Goal: Find specific page/section: Find specific page/section

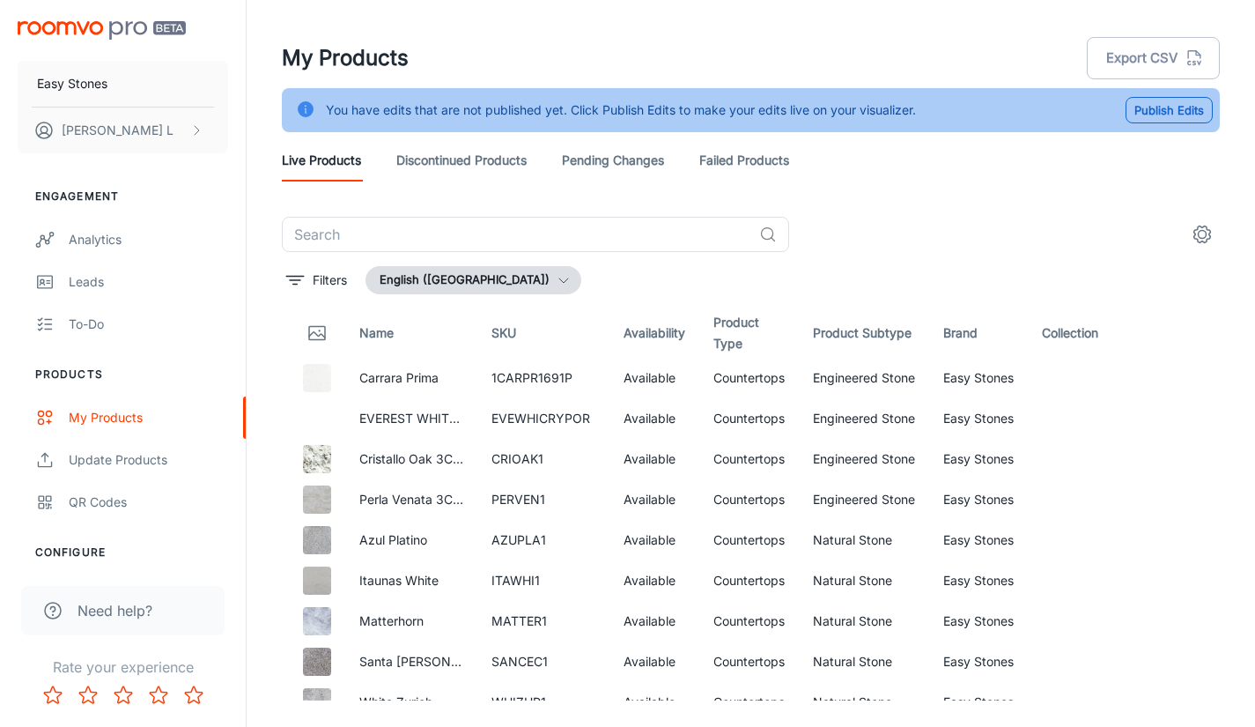
scroll to position [6154, 0]
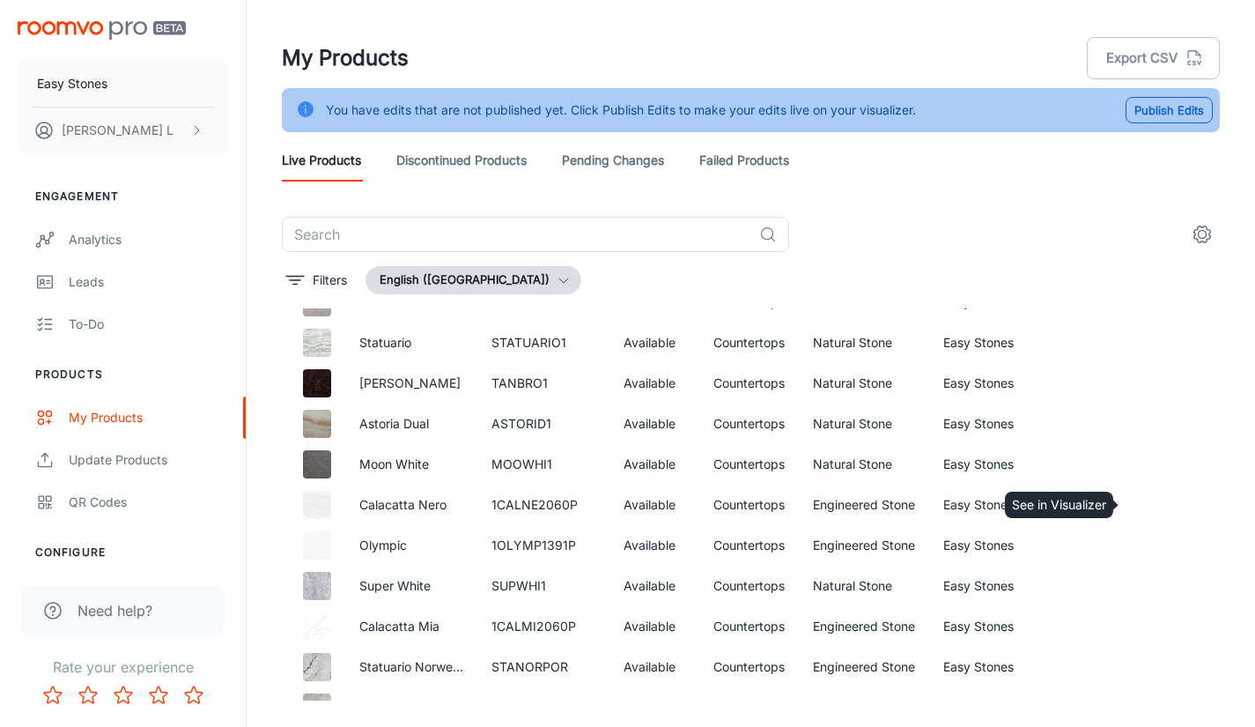
click at [1148, 499] on icon "See in Visualizer" at bounding box center [1153, 504] width 21 height 21
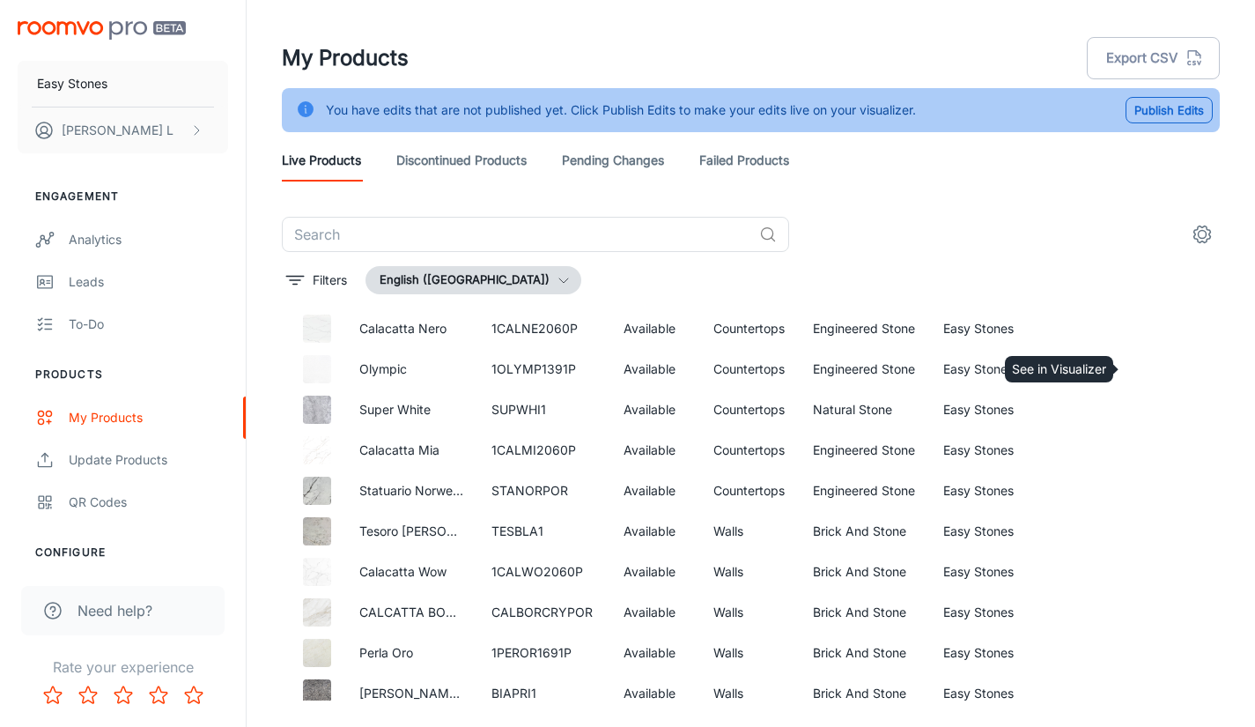
click at [1146, 367] on icon "See in Visualizer" at bounding box center [1153, 369] width 21 height 21
click at [1150, 412] on circle "See in Visualizer" at bounding box center [1153, 409] width 7 height 7
click at [1143, 445] on icon "See in Visualizer" at bounding box center [1153, 450] width 21 height 21
click at [1144, 484] on icon "See in Visualizer" at bounding box center [1153, 490] width 21 height 21
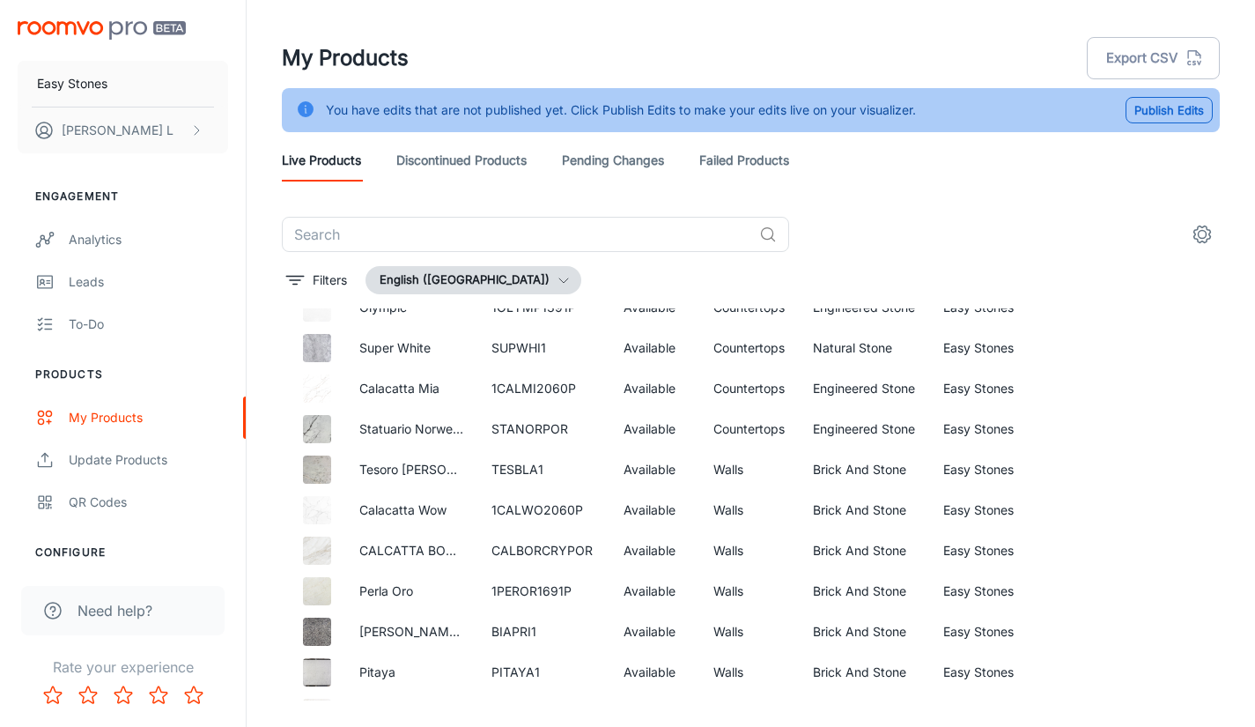
scroll to position [6418, 0]
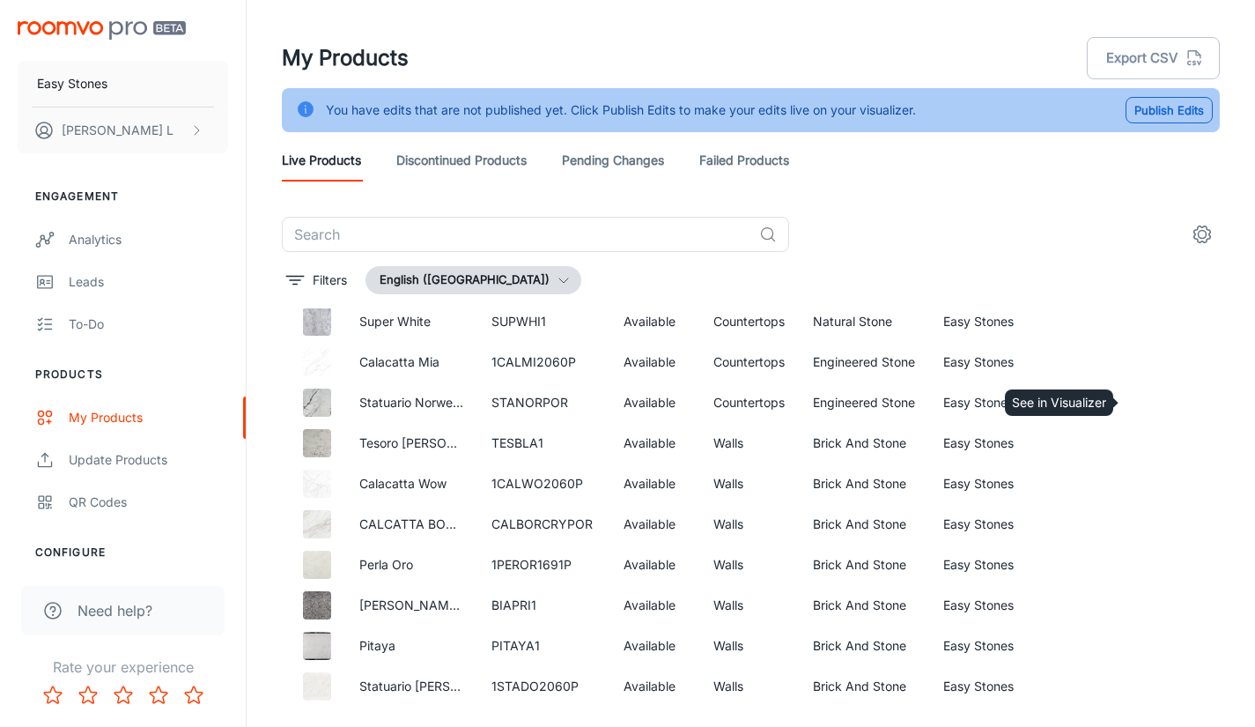
click at [1143, 397] on icon "See in Visualizer" at bounding box center [1153, 402] width 21 height 21
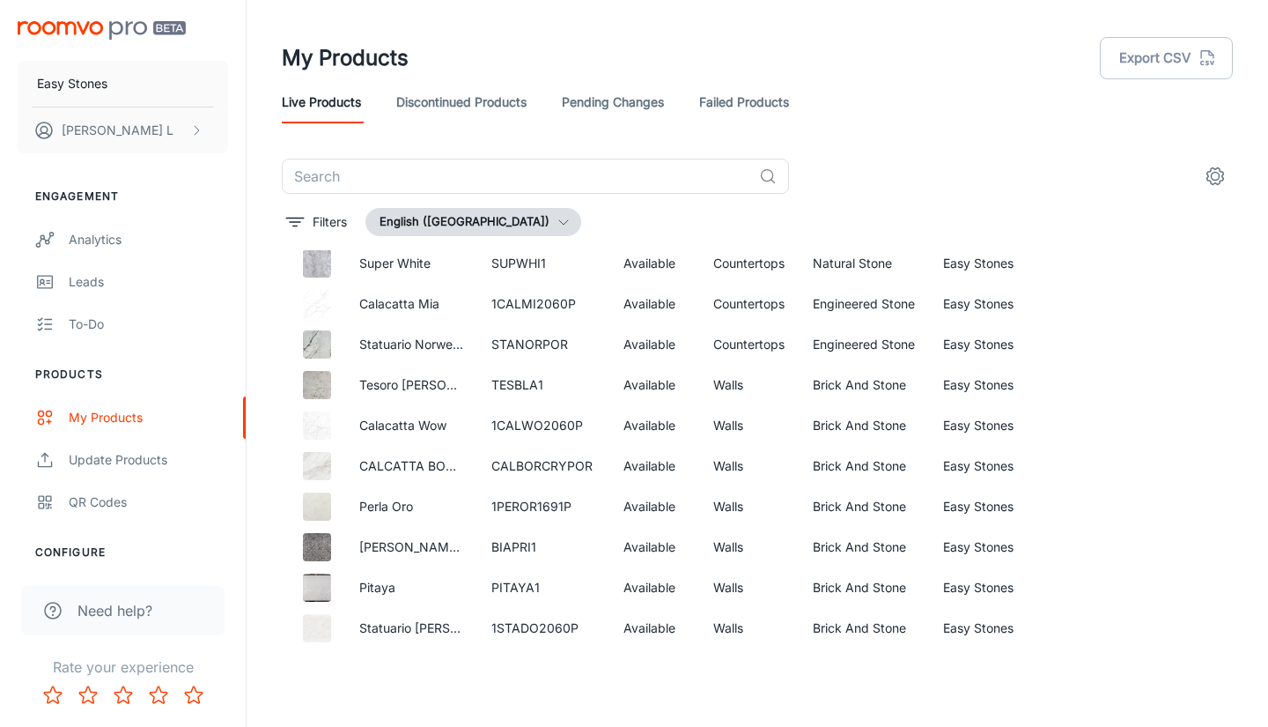
scroll to position [6506, 0]
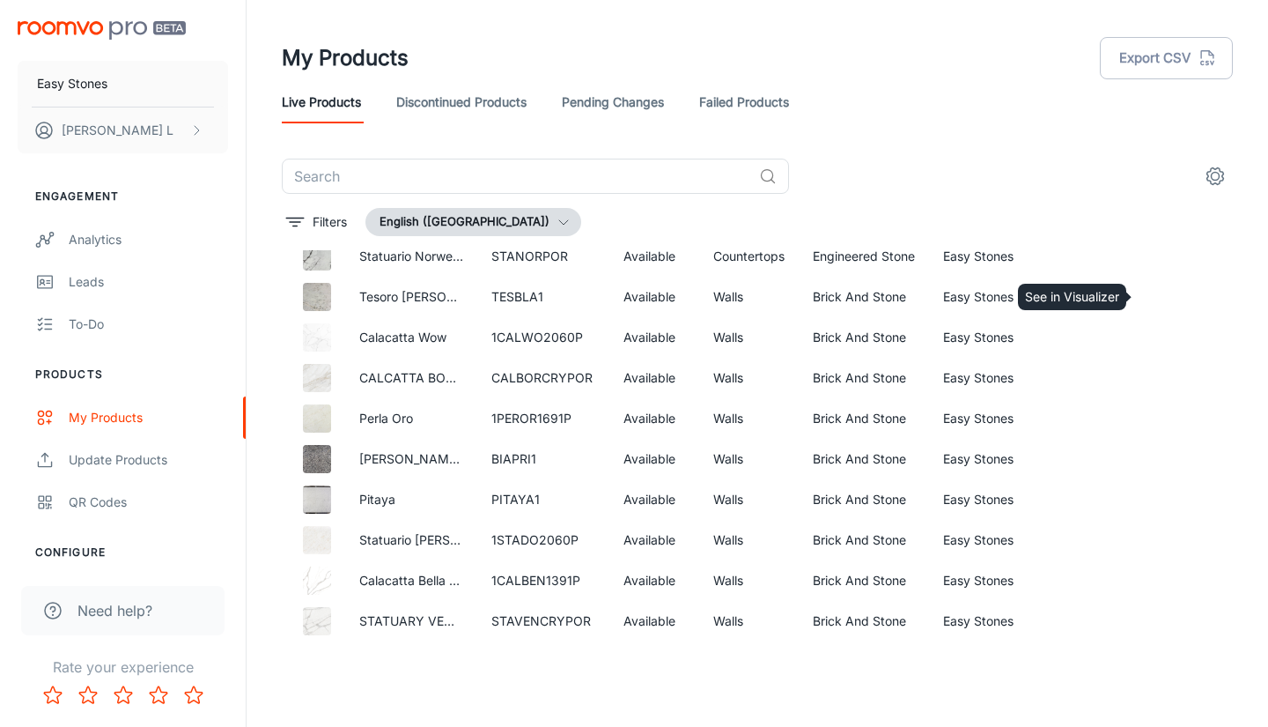
click at [1160, 300] on icon "See in Visualizer" at bounding box center [1167, 297] width 18 height 12
click at [1157, 334] on icon "See in Visualizer" at bounding box center [1167, 337] width 21 height 21
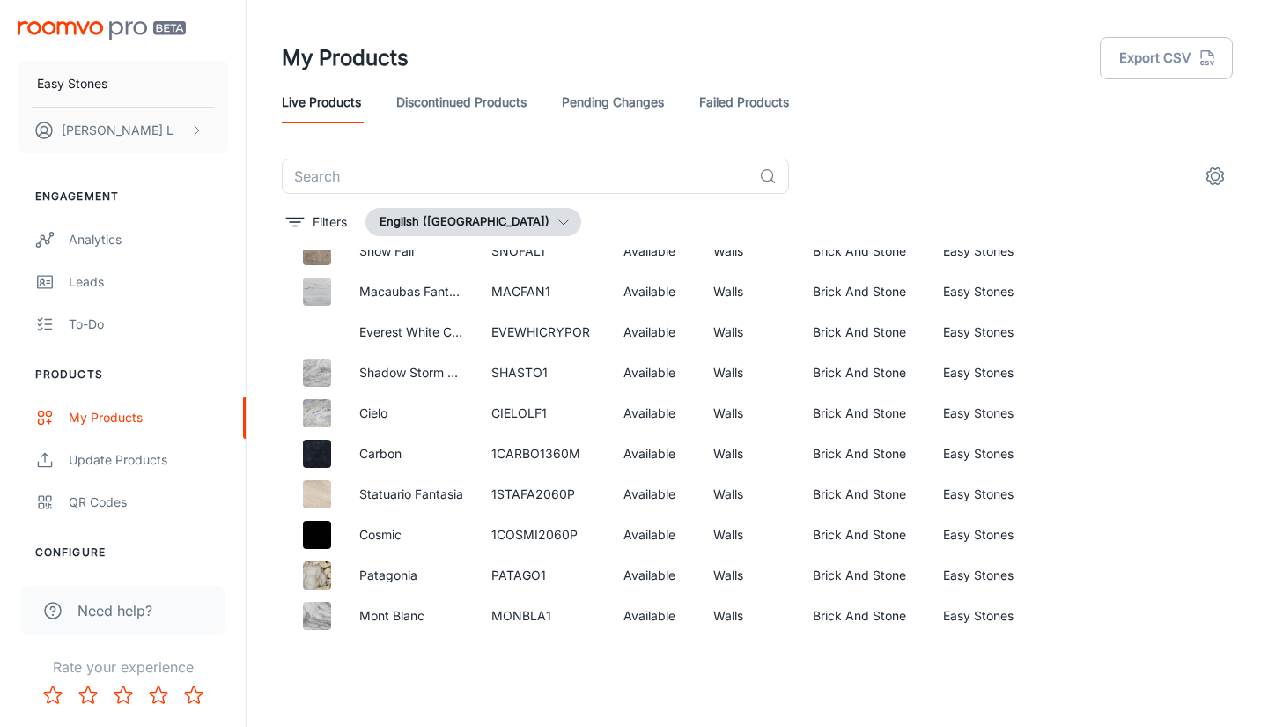
scroll to position [8507, 0]
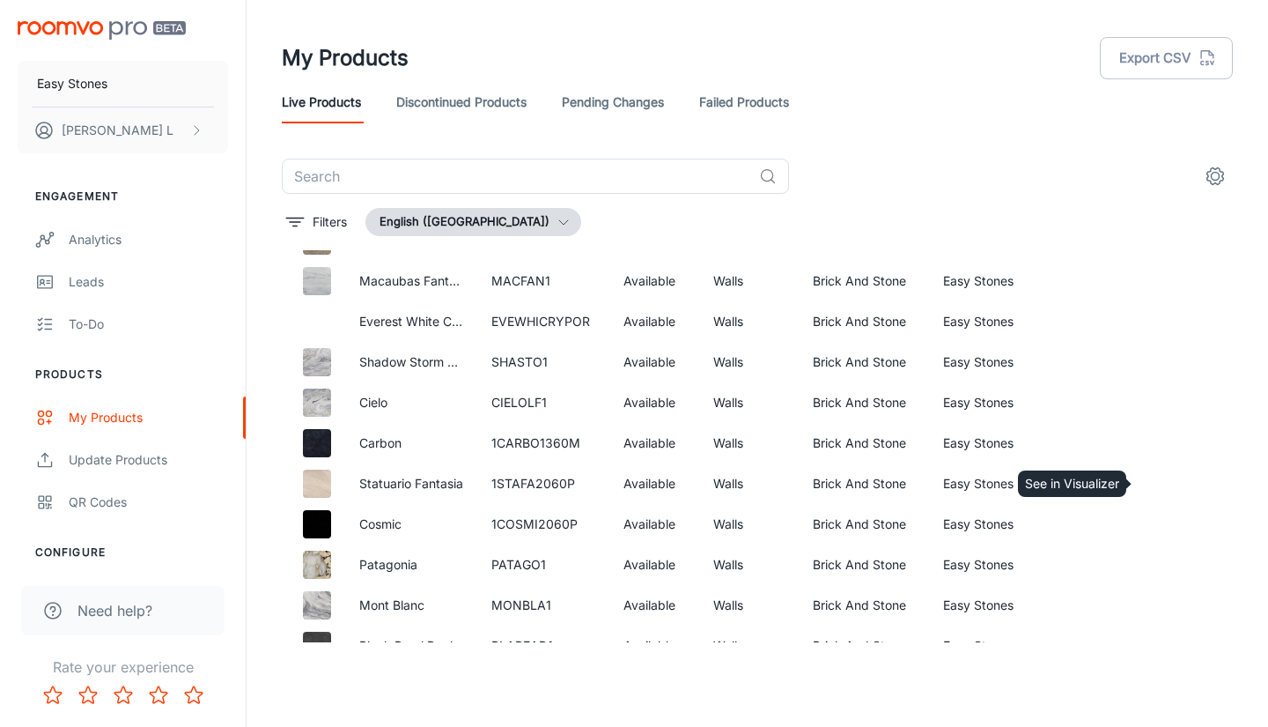
click at [1164, 481] on circle "See in Visualizer" at bounding box center [1167, 483] width 7 height 7
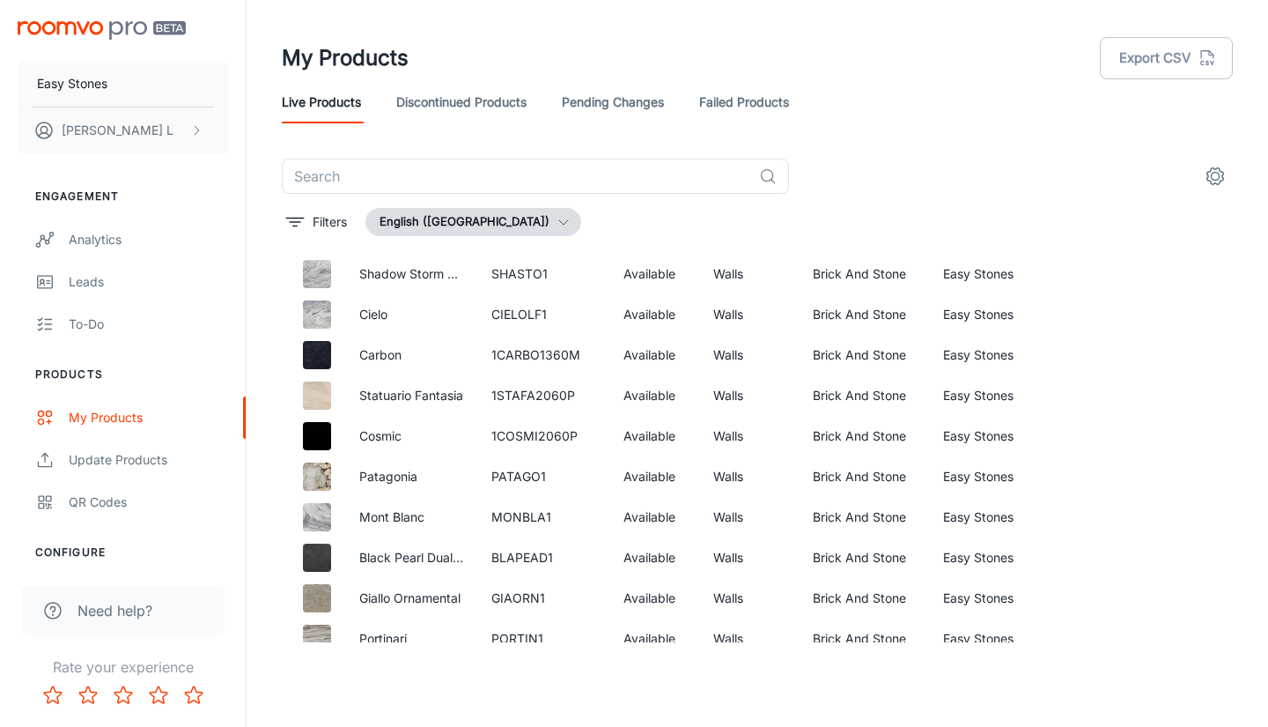
scroll to position [8684, 0]
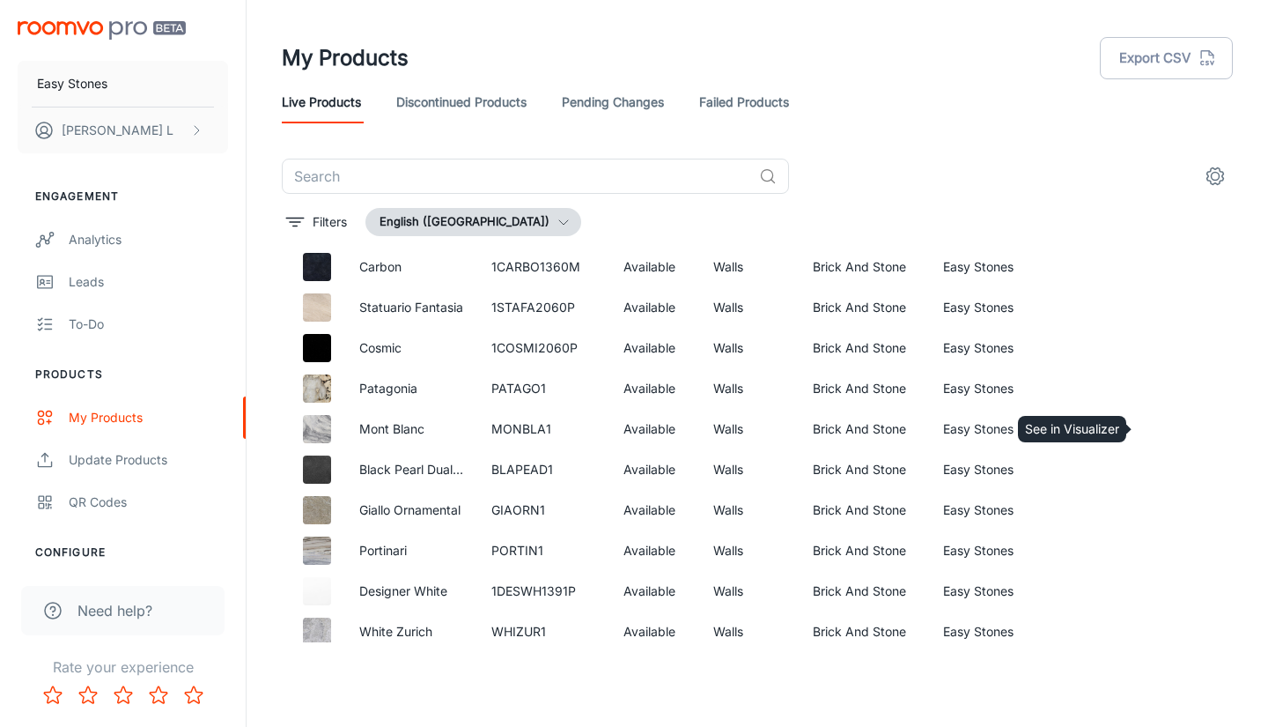
click at [1157, 425] on icon "See in Visualizer" at bounding box center [1167, 428] width 21 height 21
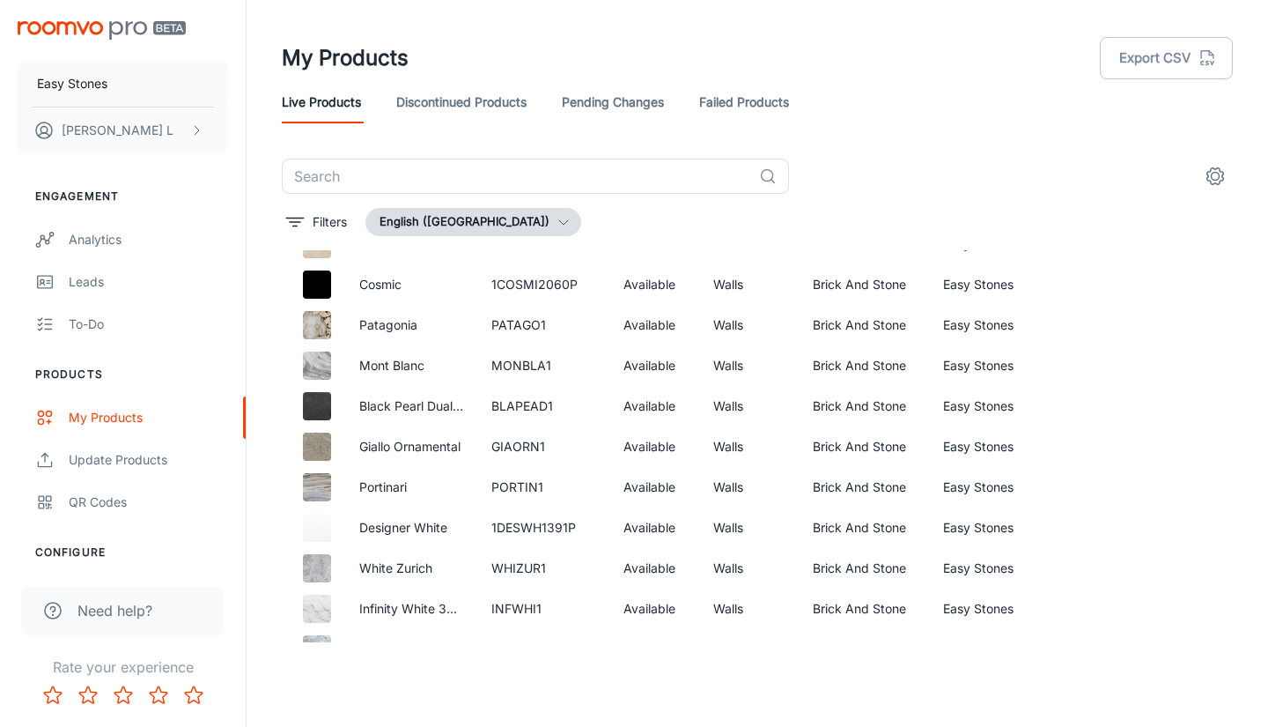
scroll to position [8923, 0]
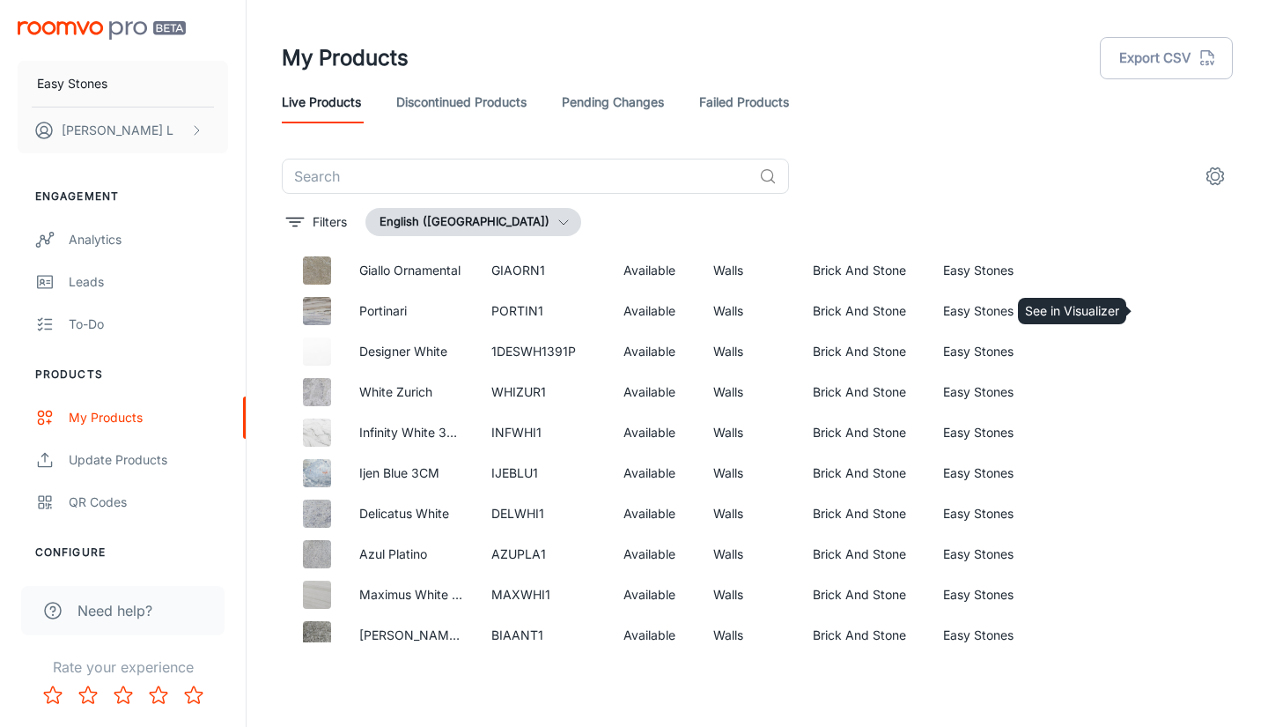
click at [1160, 311] on icon "See in Visualizer" at bounding box center [1167, 310] width 21 height 21
click at [1157, 310] on icon "See in Visualizer" at bounding box center [1167, 310] width 21 height 21
click at [1157, 349] on icon "See in Visualizer" at bounding box center [1167, 351] width 21 height 21
click at [1158, 385] on icon "See in Visualizer" at bounding box center [1167, 391] width 21 height 21
click at [1158, 437] on icon "See in Visualizer" at bounding box center [1167, 432] width 18 height 12
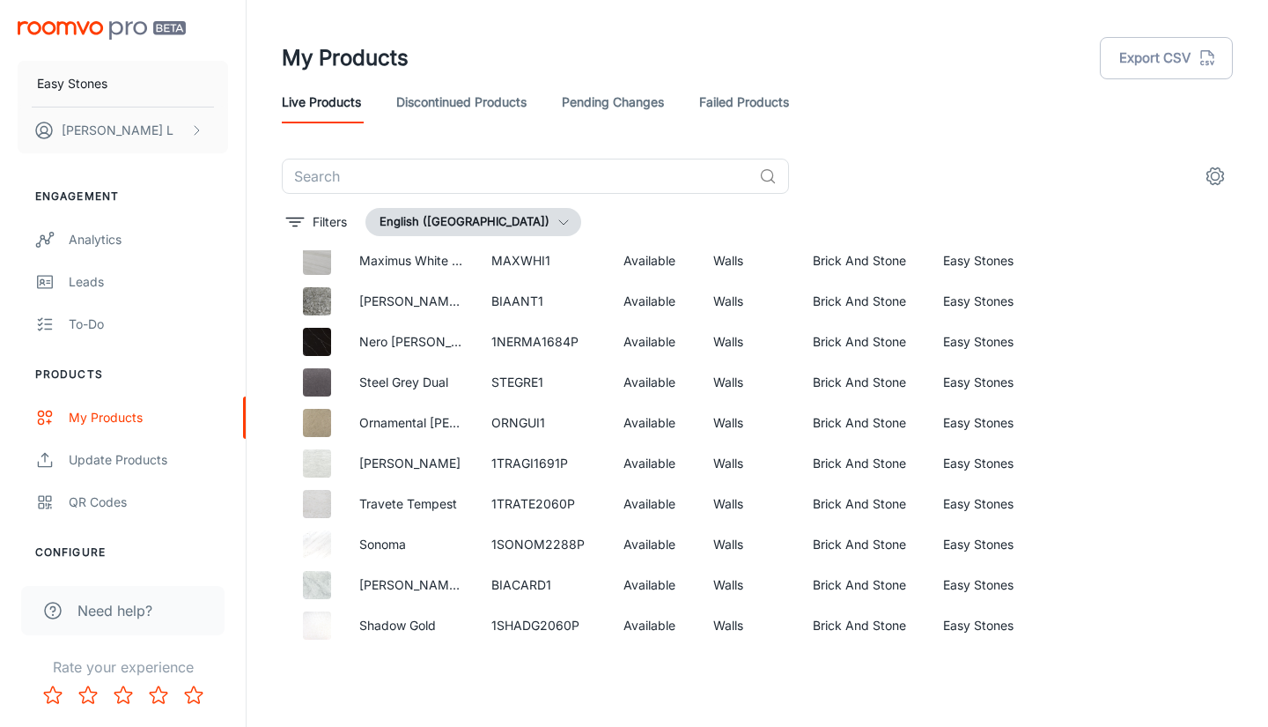
scroll to position [9275, 0]
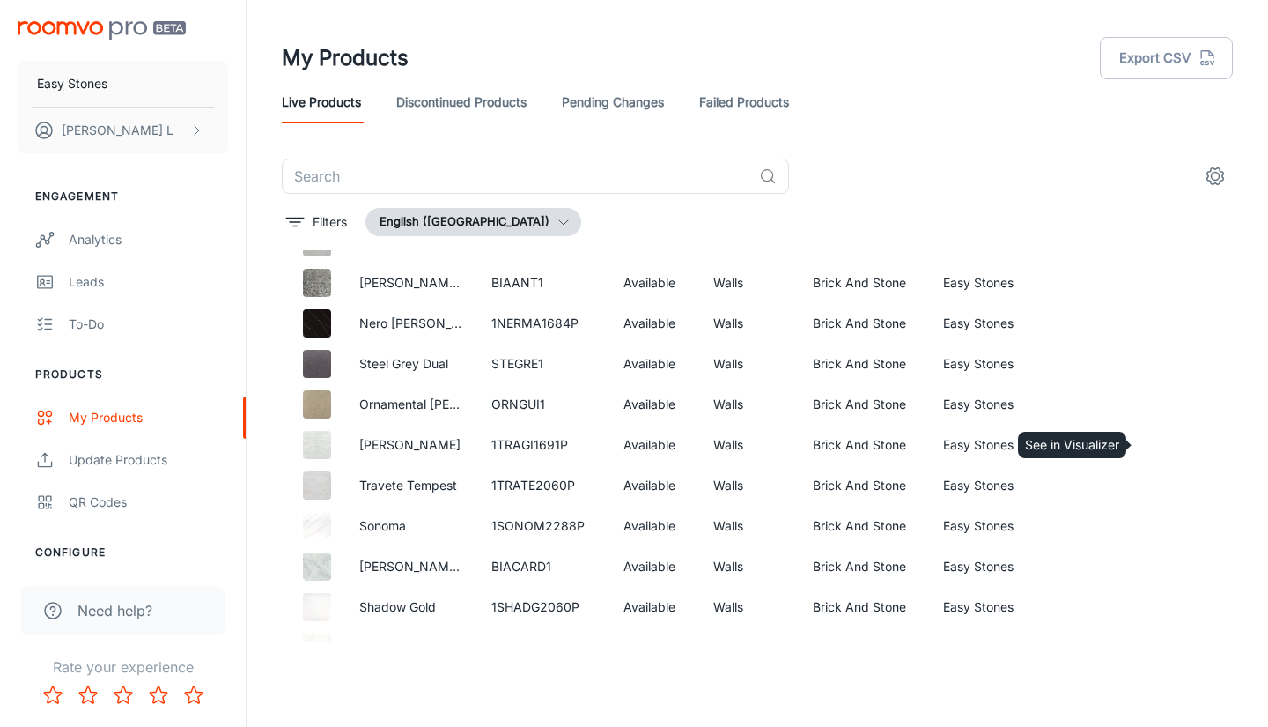
click at [1164, 443] on circle "See in Visualizer" at bounding box center [1167, 444] width 7 height 7
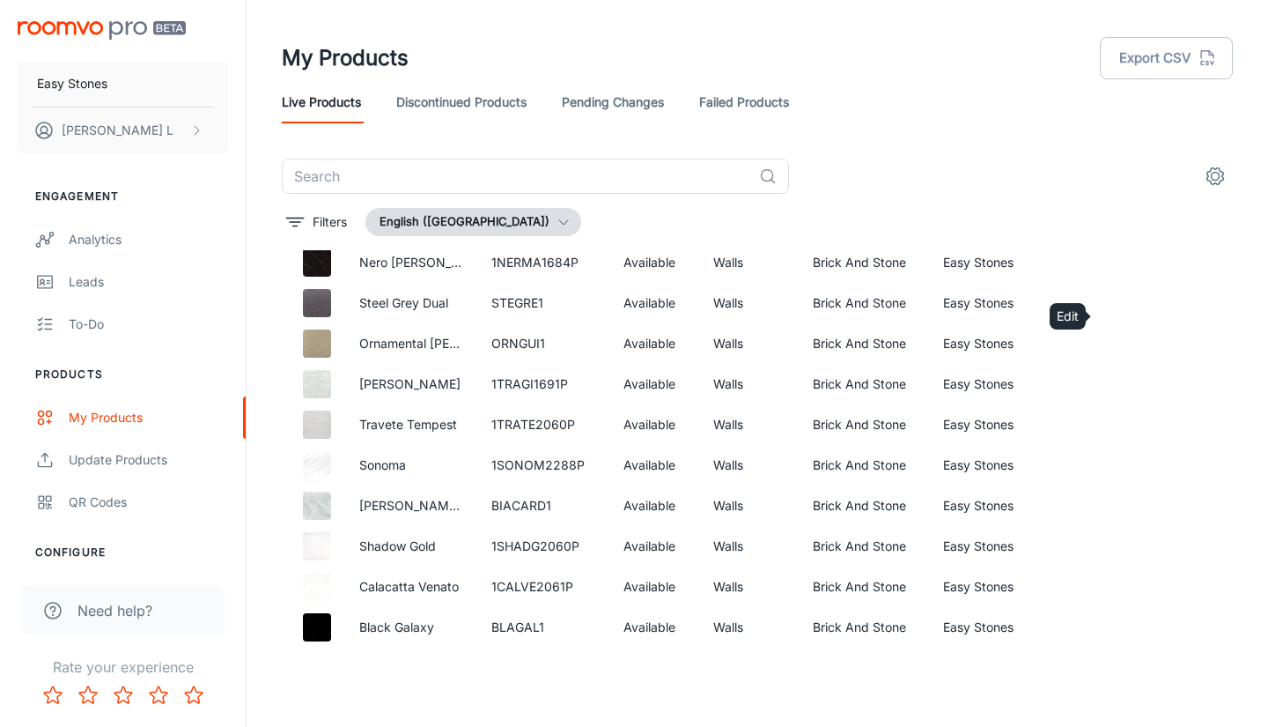
scroll to position [9364, 0]
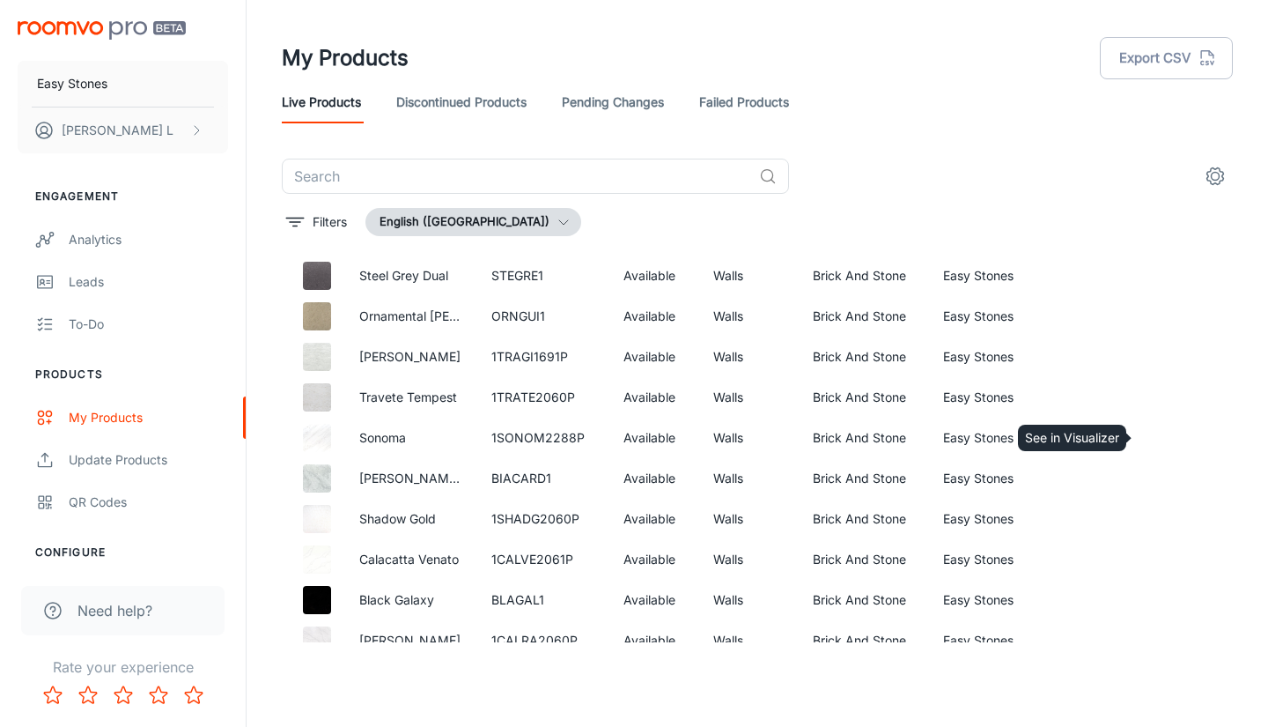
click at [1157, 445] on icon "See in Visualizer" at bounding box center [1167, 437] width 21 height 21
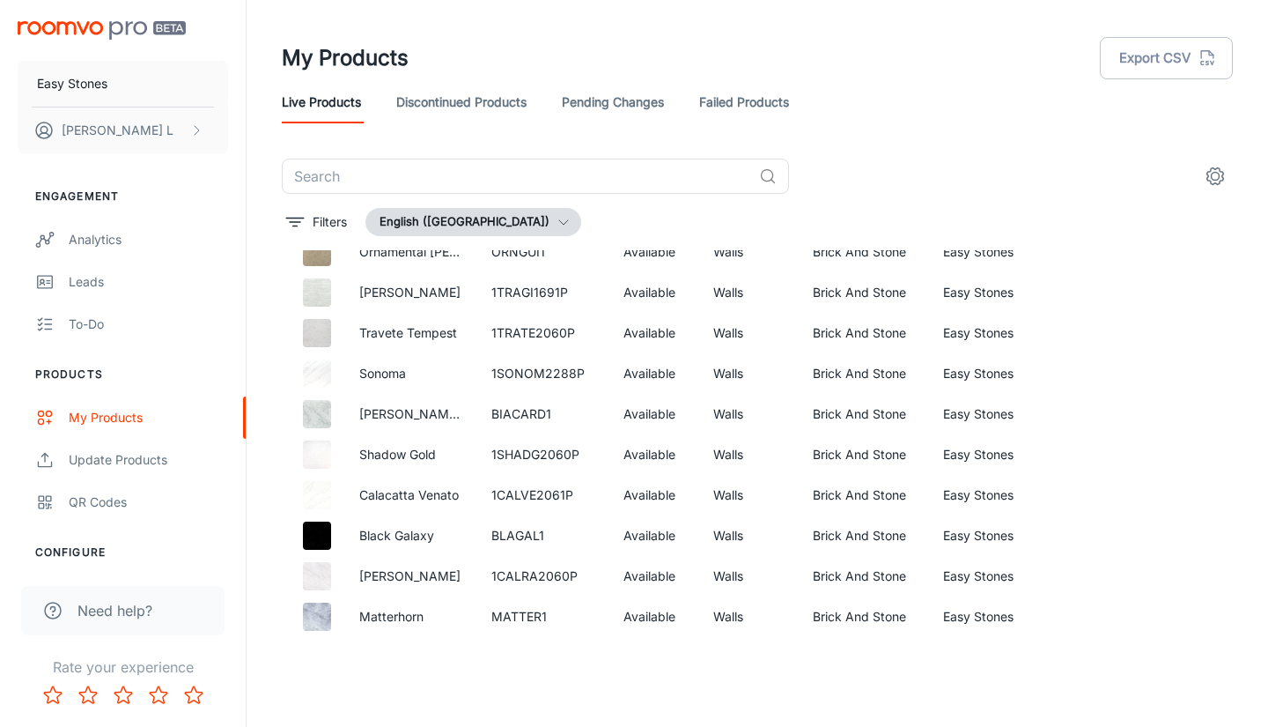
scroll to position [9452, 0]
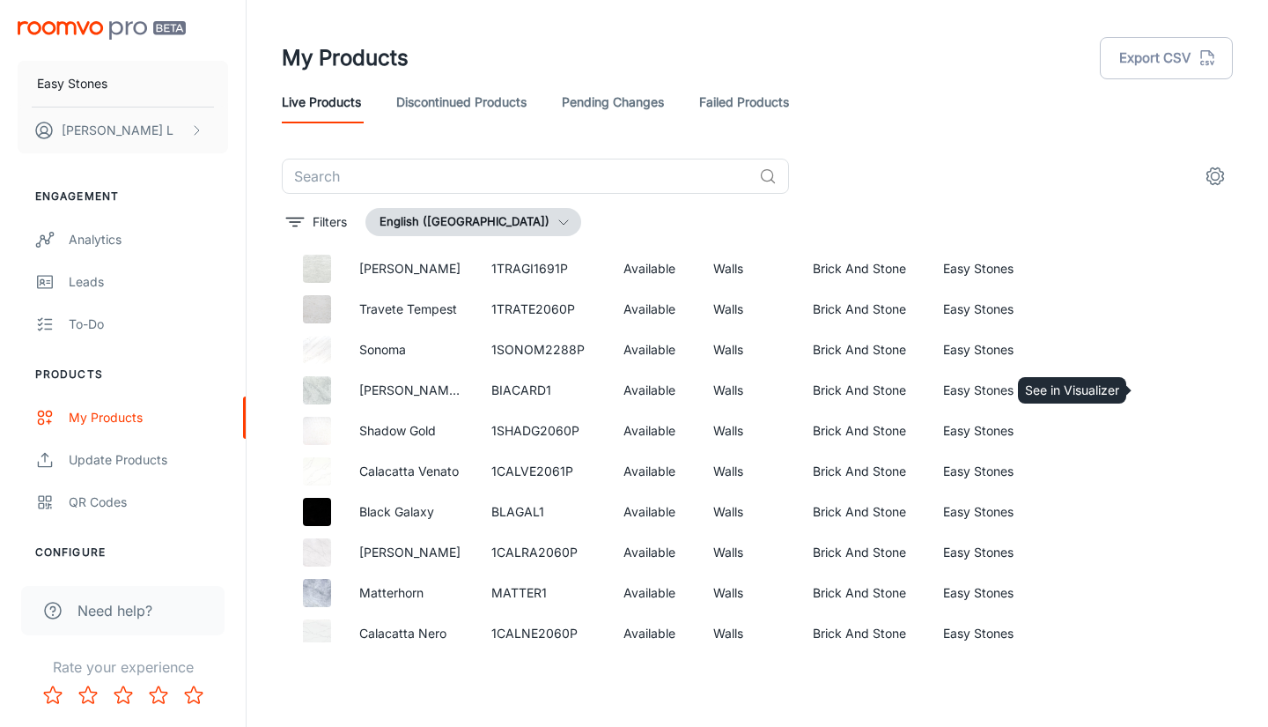
click at [1157, 388] on icon "See in Visualizer" at bounding box center [1167, 390] width 21 height 21
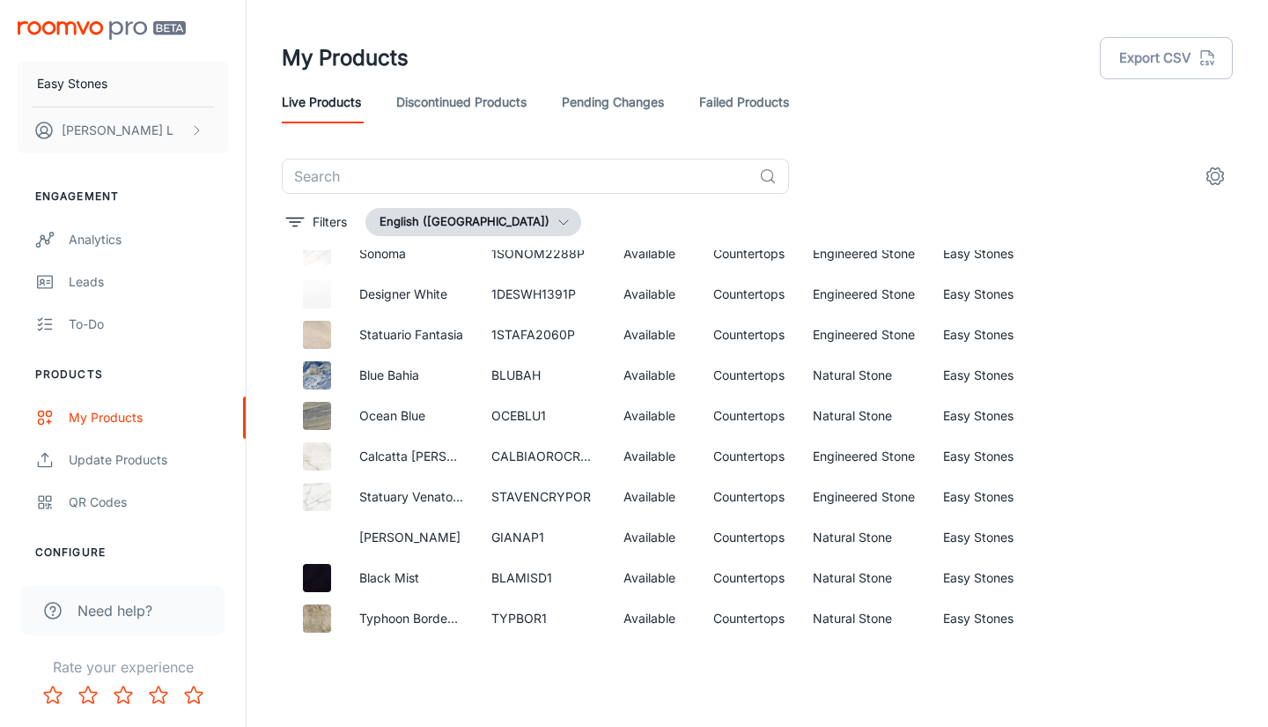
scroll to position [1145, 0]
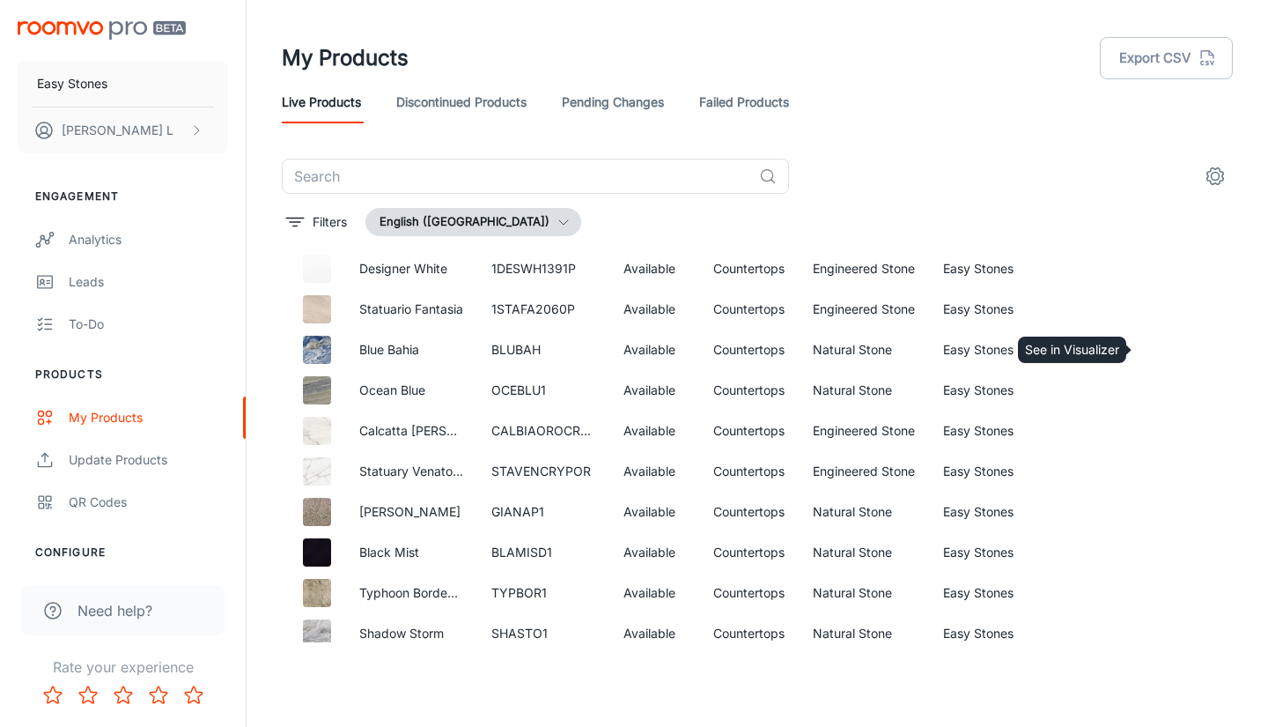
click at [1158, 349] on icon "See in Visualizer" at bounding box center [1167, 350] width 18 height 12
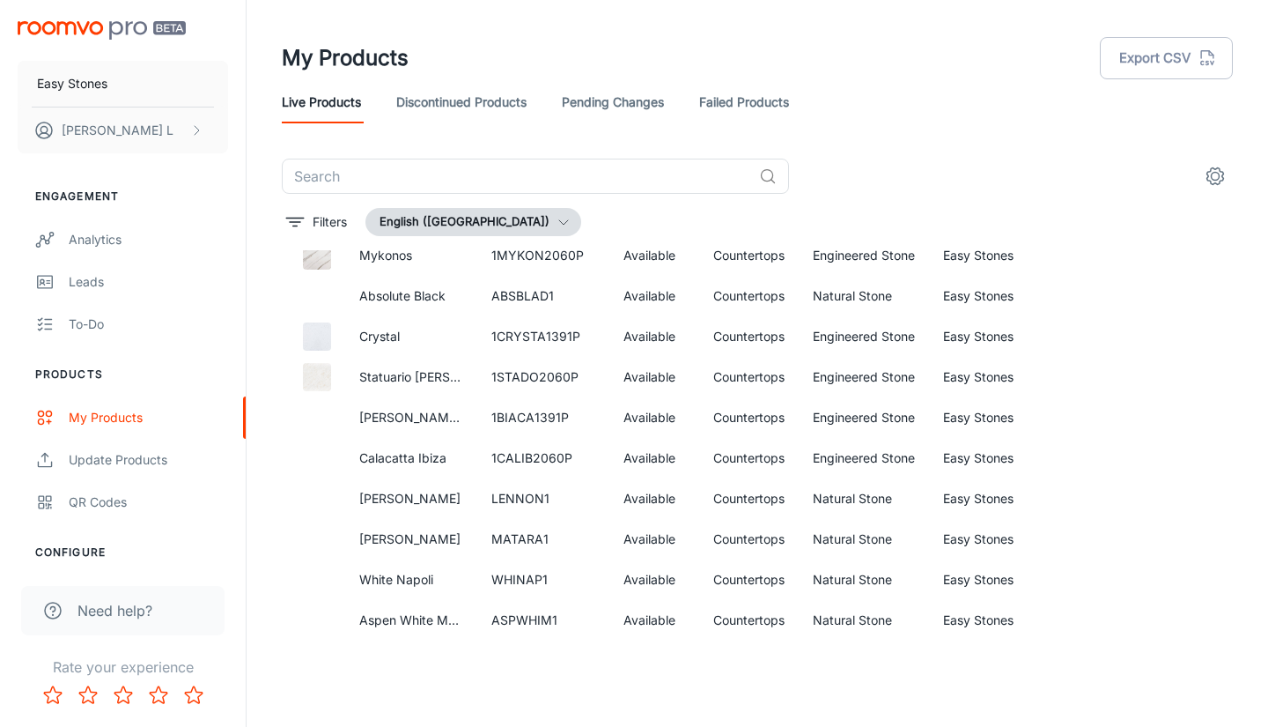
scroll to position [440, 0]
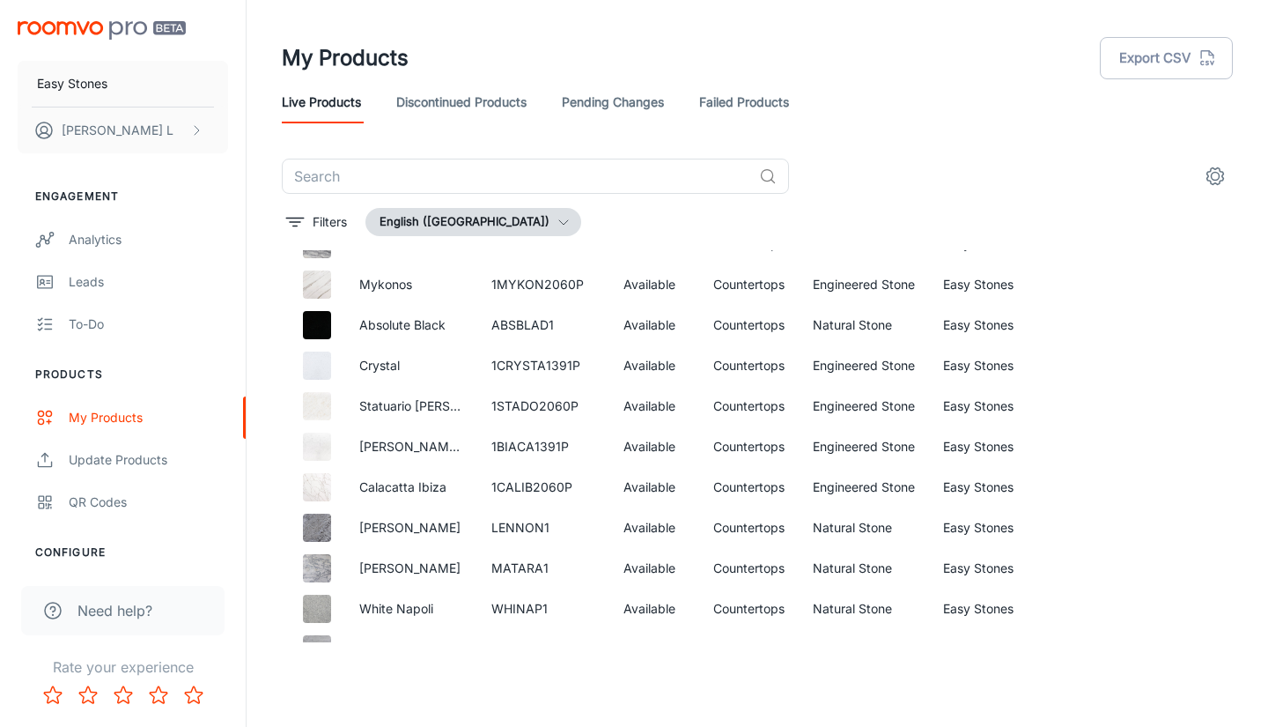
click at [517, 180] on input "text" at bounding box center [517, 176] width 470 height 35
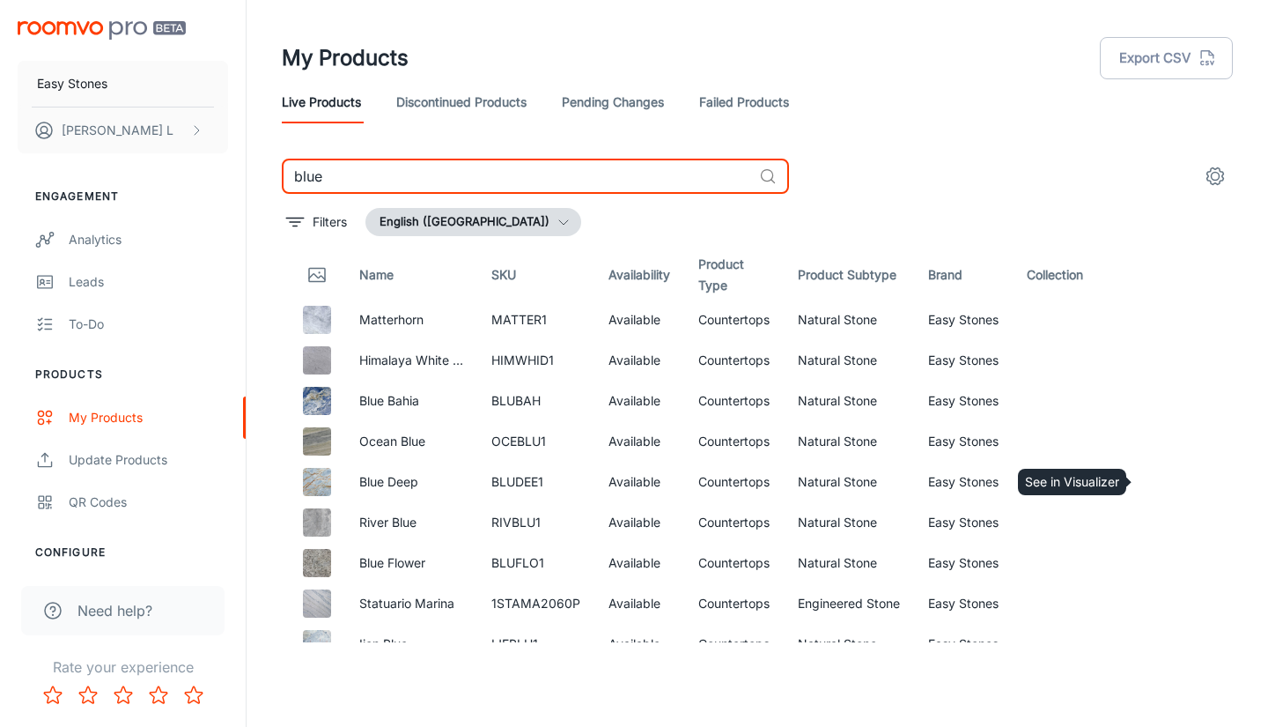
click at [1157, 486] on icon "See in Visualizer" at bounding box center [1167, 481] width 21 height 21
click at [602, 170] on input "blue" at bounding box center [517, 176] width 470 height 35
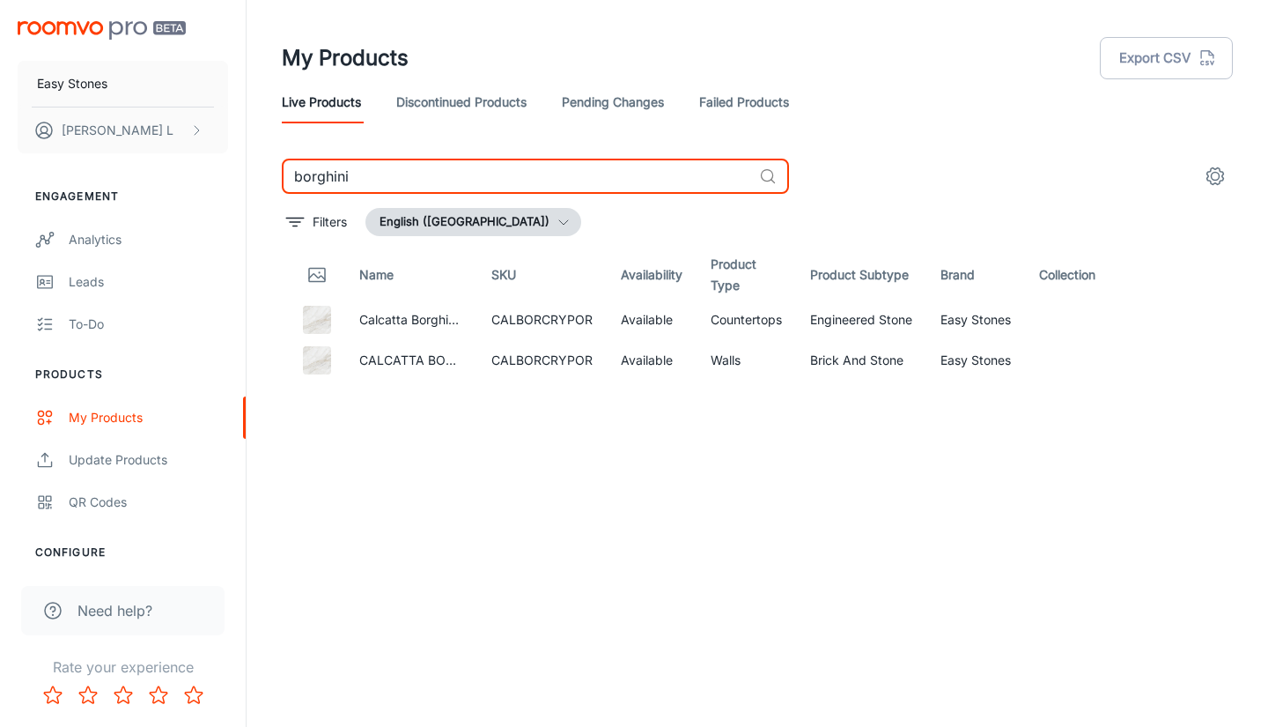
drag, startPoint x: 706, startPoint y: 172, endPoint x: 378, endPoint y: 166, distance: 328.6
click at [378, 166] on input "borghini" at bounding box center [517, 176] width 470 height 35
drag, startPoint x: 359, startPoint y: 162, endPoint x: 265, endPoint y: 180, distance: 95.0
click at [265, 180] on div "borghini ​ Filters English (United States) Name SKU Availability Product Type P…" at bounding box center [758, 401] width 994 height 484
type input "bella"
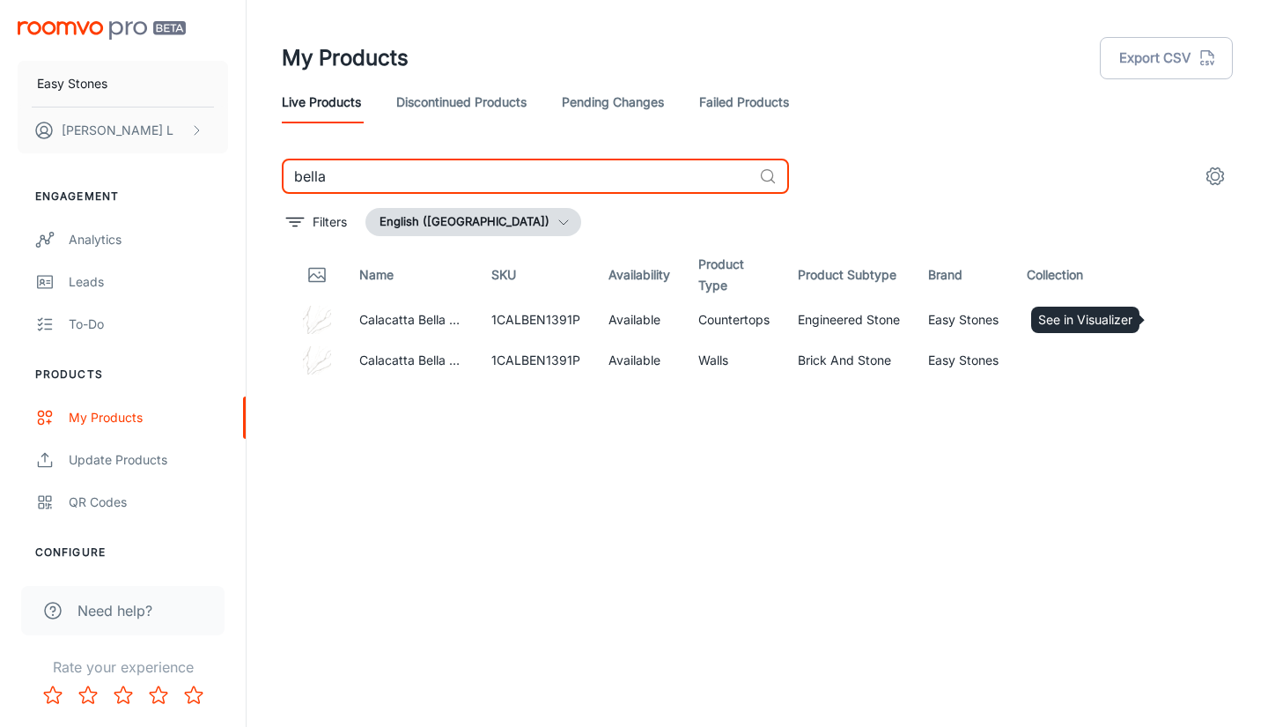
click at [1165, 326] on icon "See in Visualizer" at bounding box center [1167, 320] width 18 height 12
click at [558, 188] on input "bella" at bounding box center [517, 176] width 470 height 35
click at [554, 159] on input "bella" at bounding box center [517, 176] width 470 height 35
click at [542, 170] on input "bella" at bounding box center [517, 176] width 470 height 35
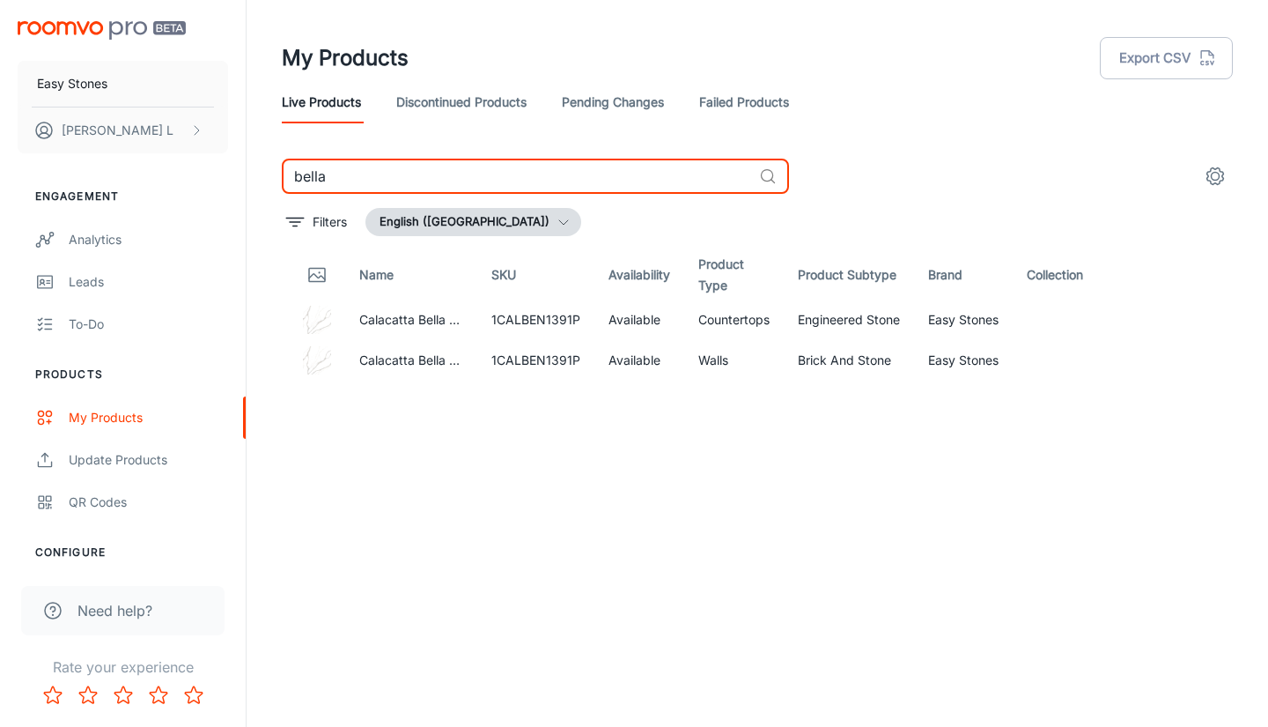
click at [542, 170] on input "bella" at bounding box center [517, 176] width 470 height 35
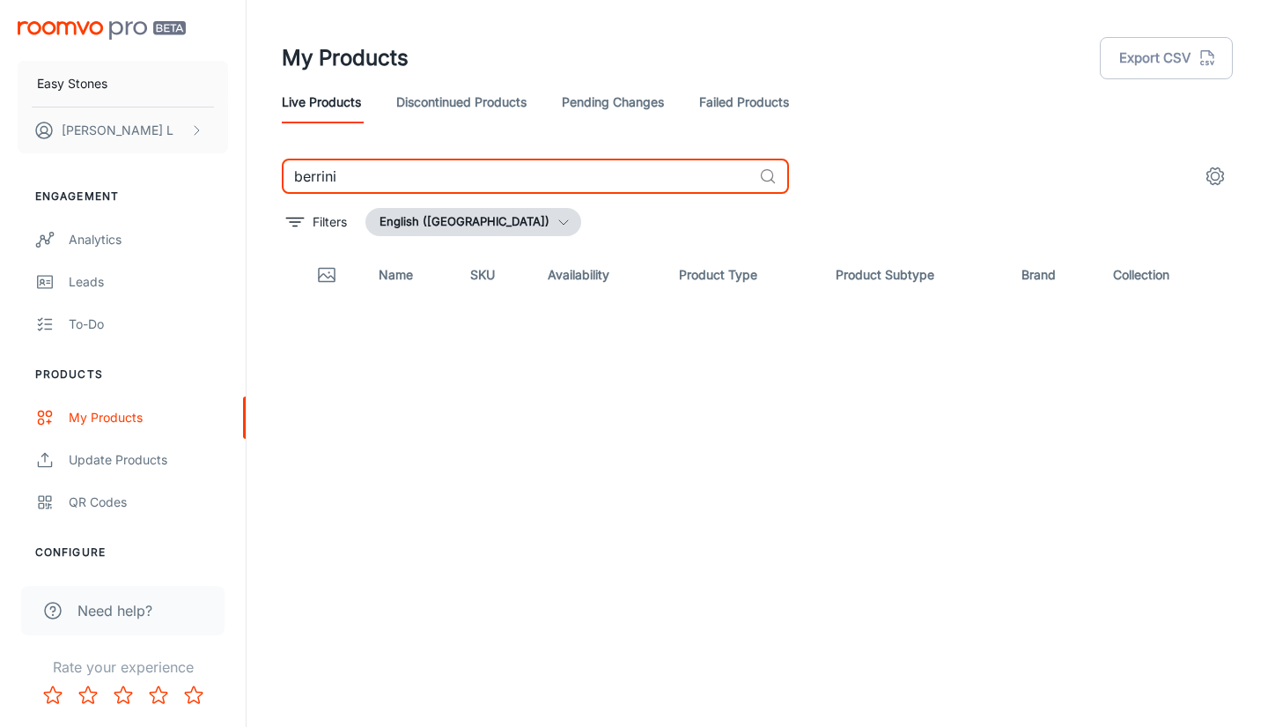
click at [372, 178] on input "berrini" at bounding box center [517, 176] width 470 height 35
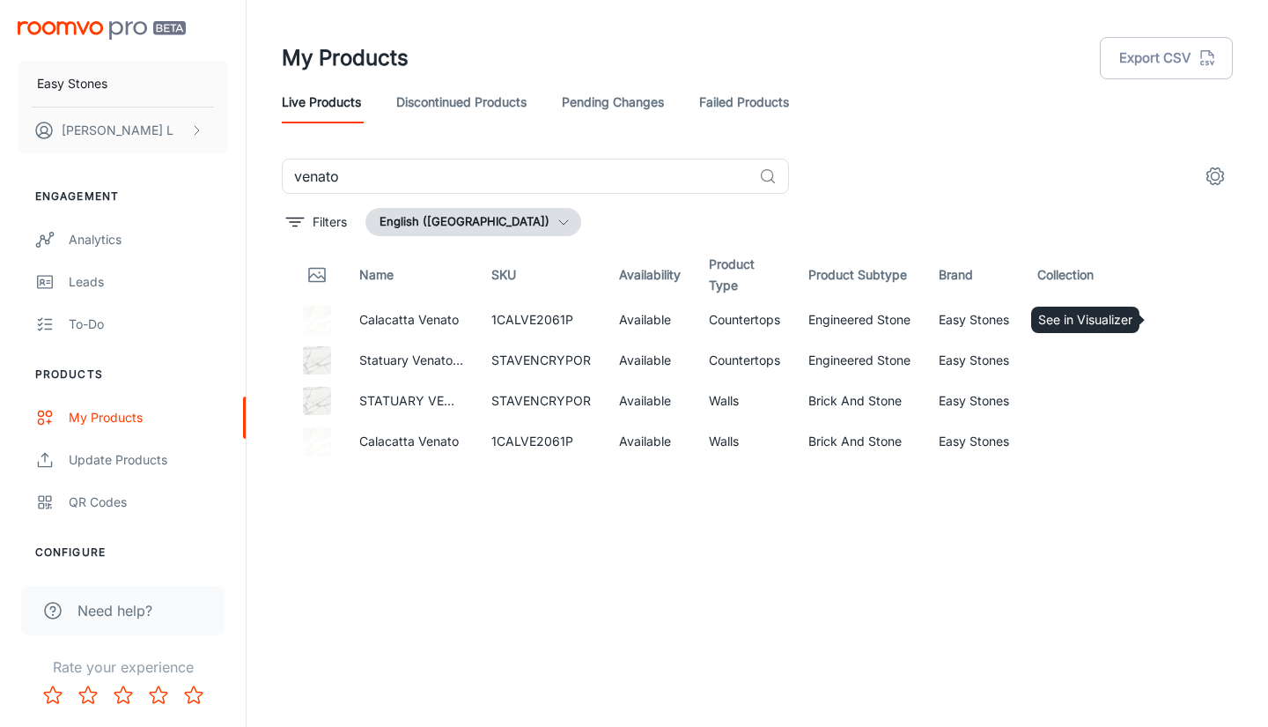
click at [1169, 322] on circle "See in Visualizer" at bounding box center [1167, 319] width 7 height 7
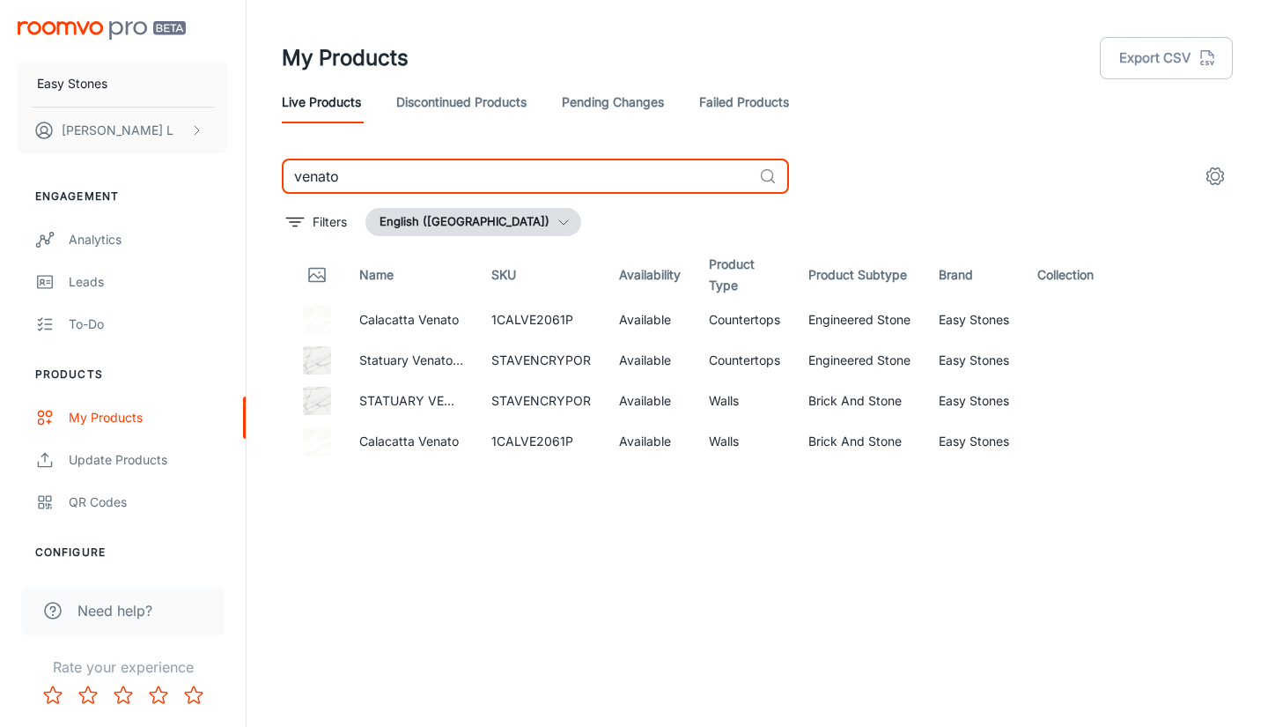
click at [578, 175] on input "venato" at bounding box center [517, 176] width 470 height 35
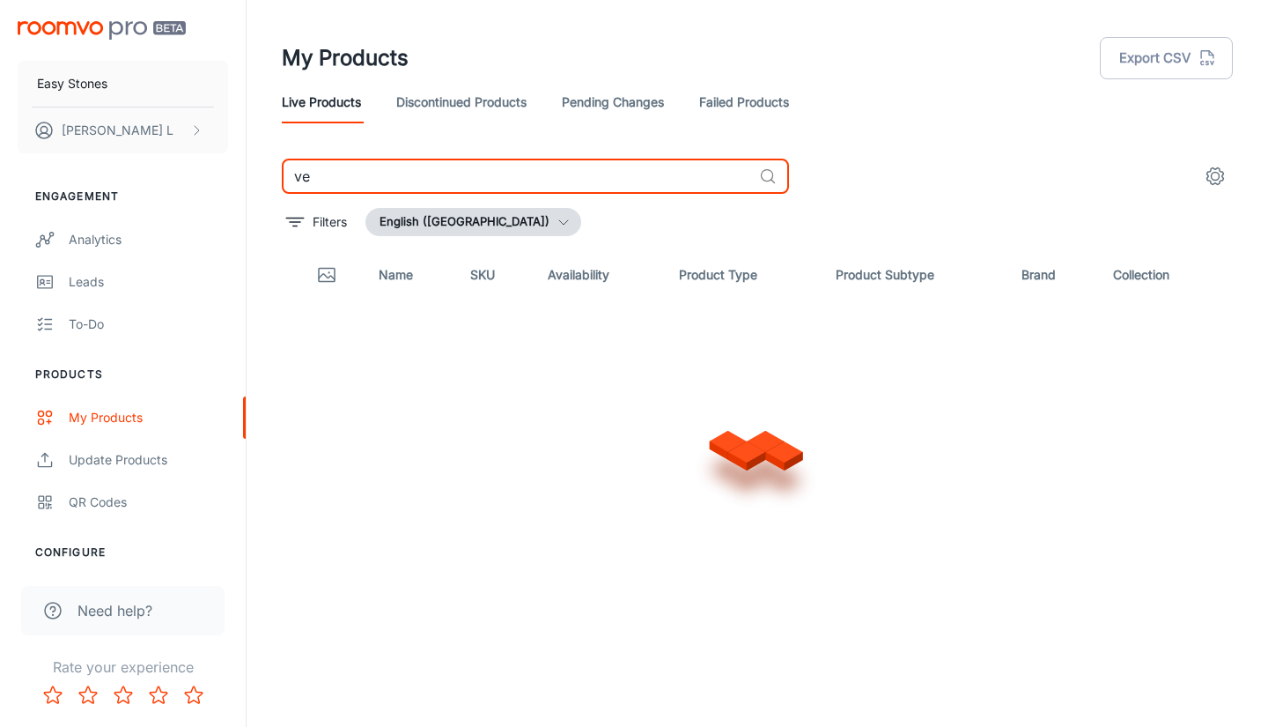
type input "v"
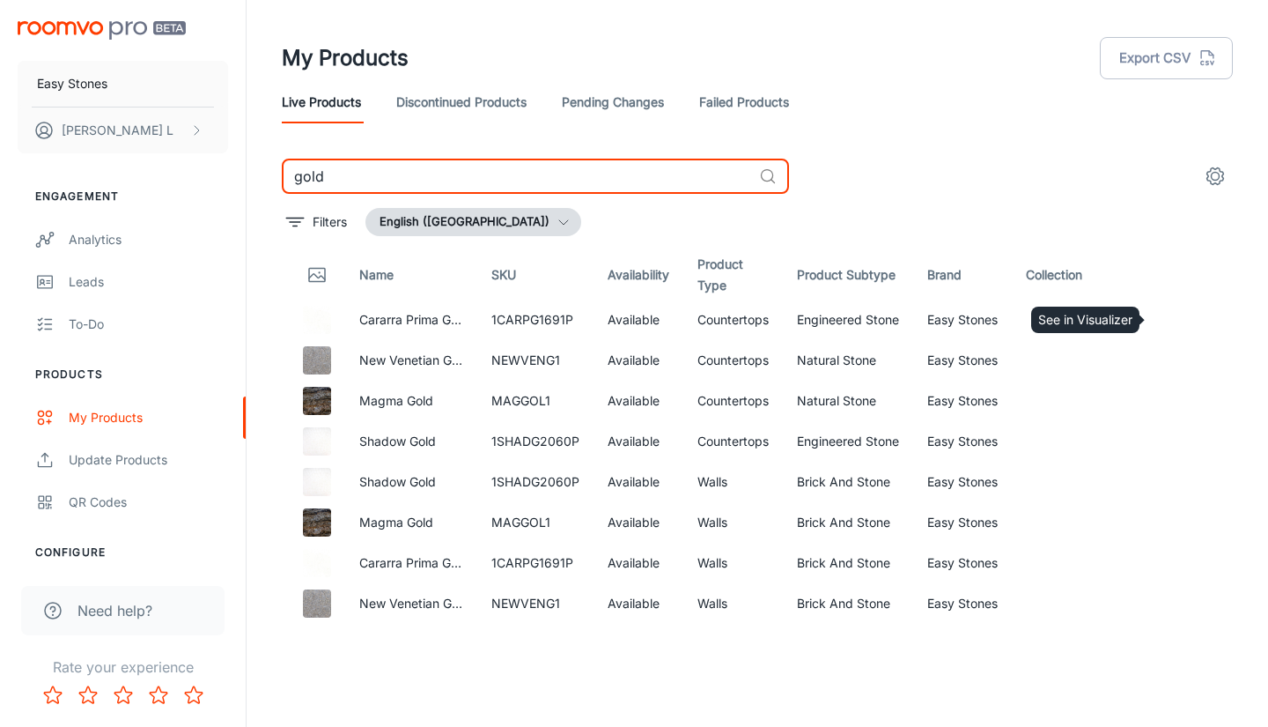
click at [1166, 322] on icon "See in Visualizer" at bounding box center [1167, 319] width 21 height 21
drag, startPoint x: 598, startPoint y: 172, endPoint x: 228, endPoint y: 182, distance: 370.1
click at [228, 182] on div "Easy Stones Wes L Engagement Analytics Leads To-do Products My Products Update …" at bounding box center [634, 356] width 1268 height 713
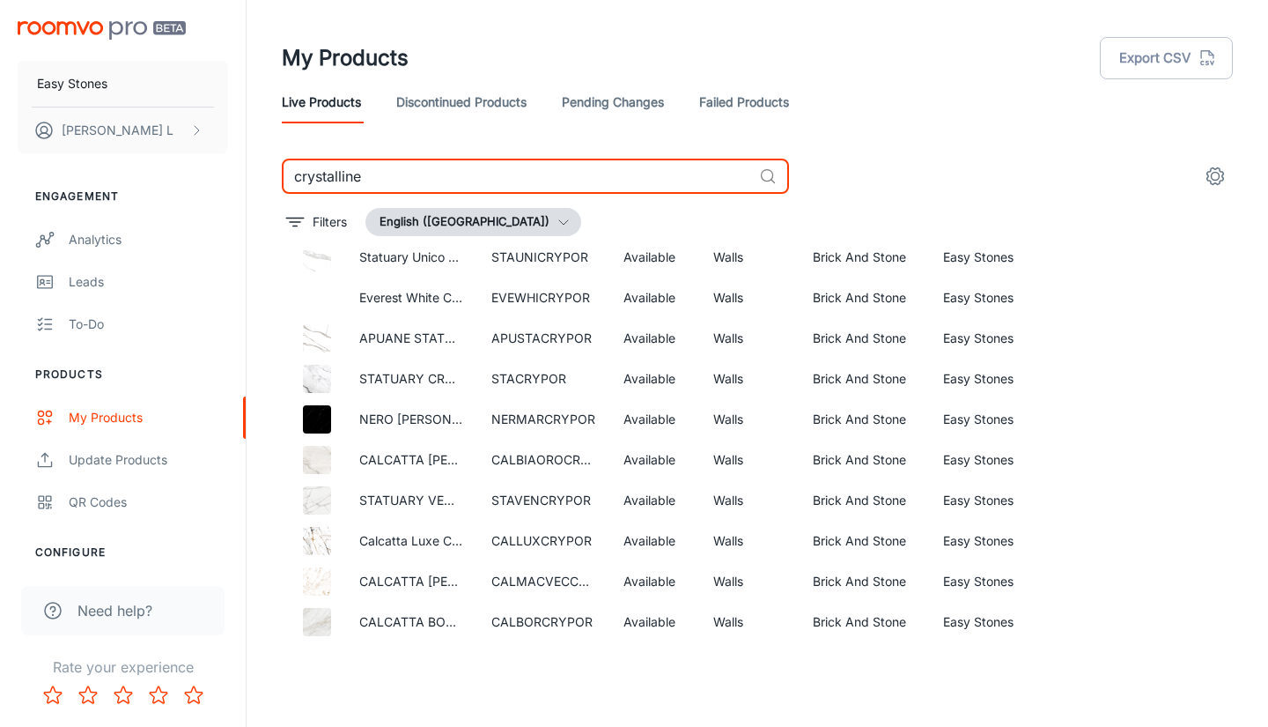
scroll to position [562, 0]
drag, startPoint x: 379, startPoint y: 181, endPoint x: 177, endPoint y: 182, distance: 201.7
click at [177, 182] on div "Easy Stones Wes L Engagement Analytics Leads To-do Products My Products Update …" at bounding box center [634, 356] width 1268 height 713
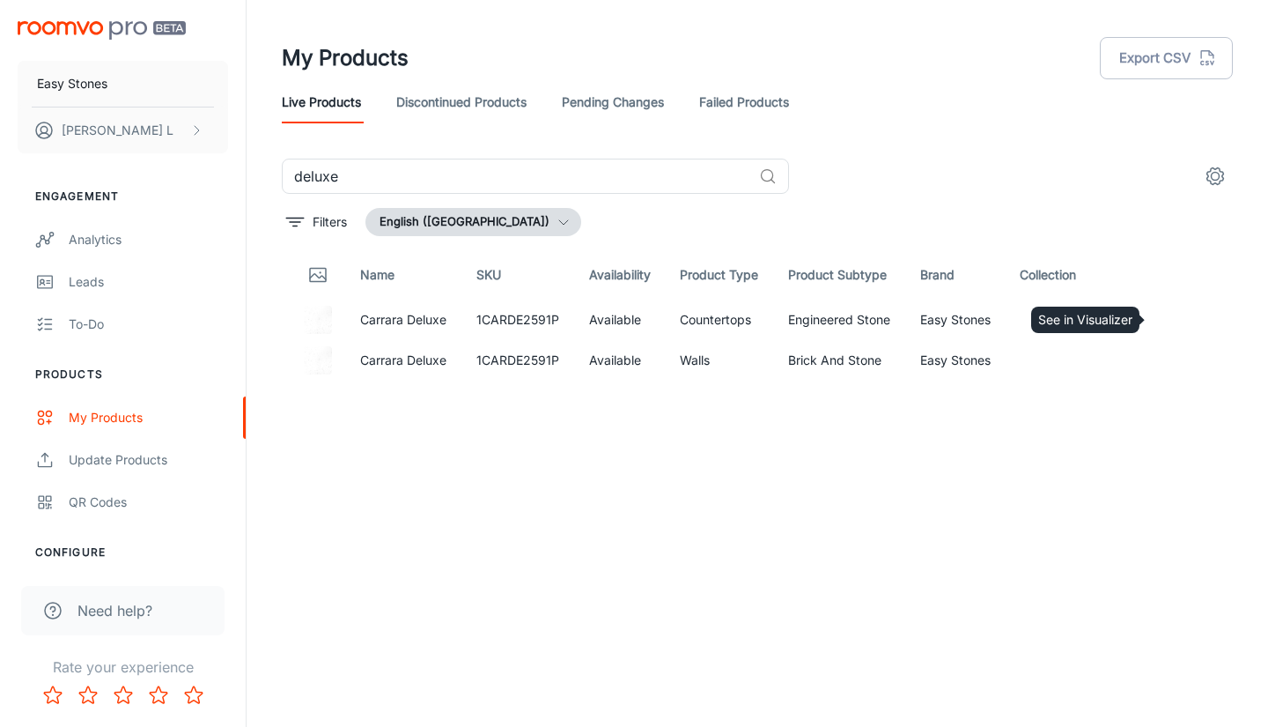
click at [1163, 312] on icon "See in Visualizer" at bounding box center [1167, 319] width 21 height 21
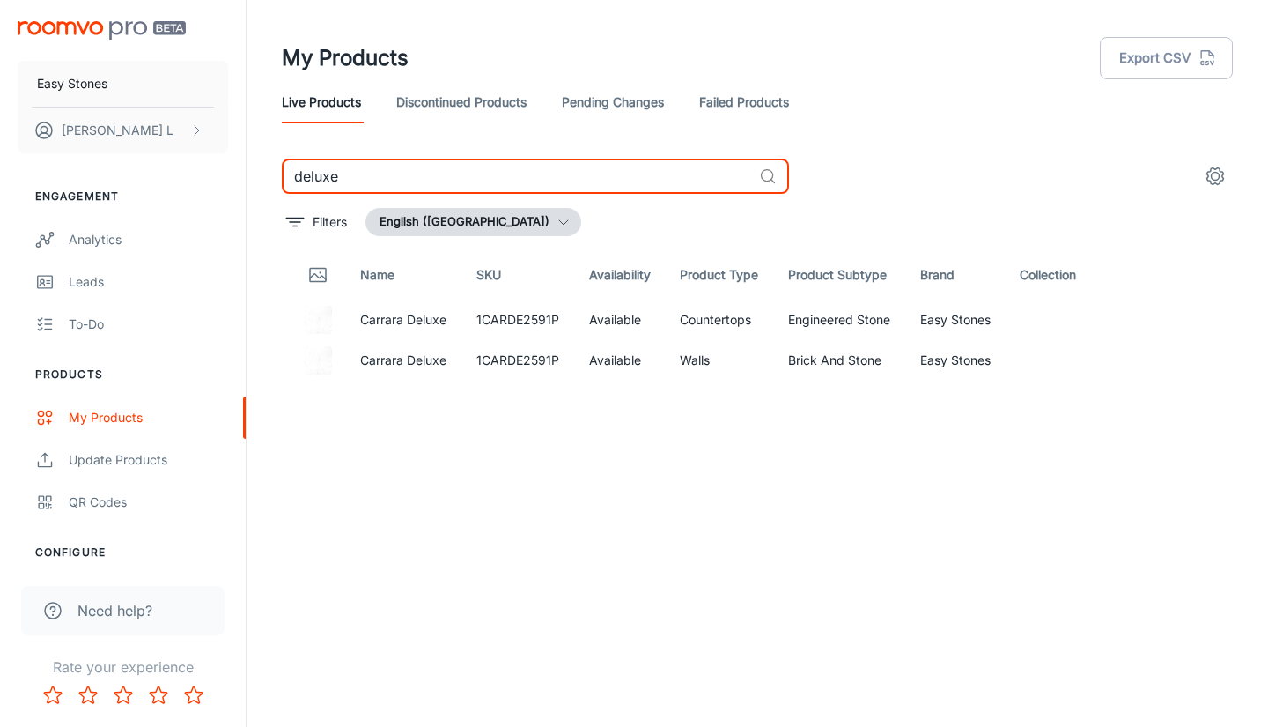
click at [646, 173] on input "deluxe" at bounding box center [517, 176] width 470 height 35
type input "d"
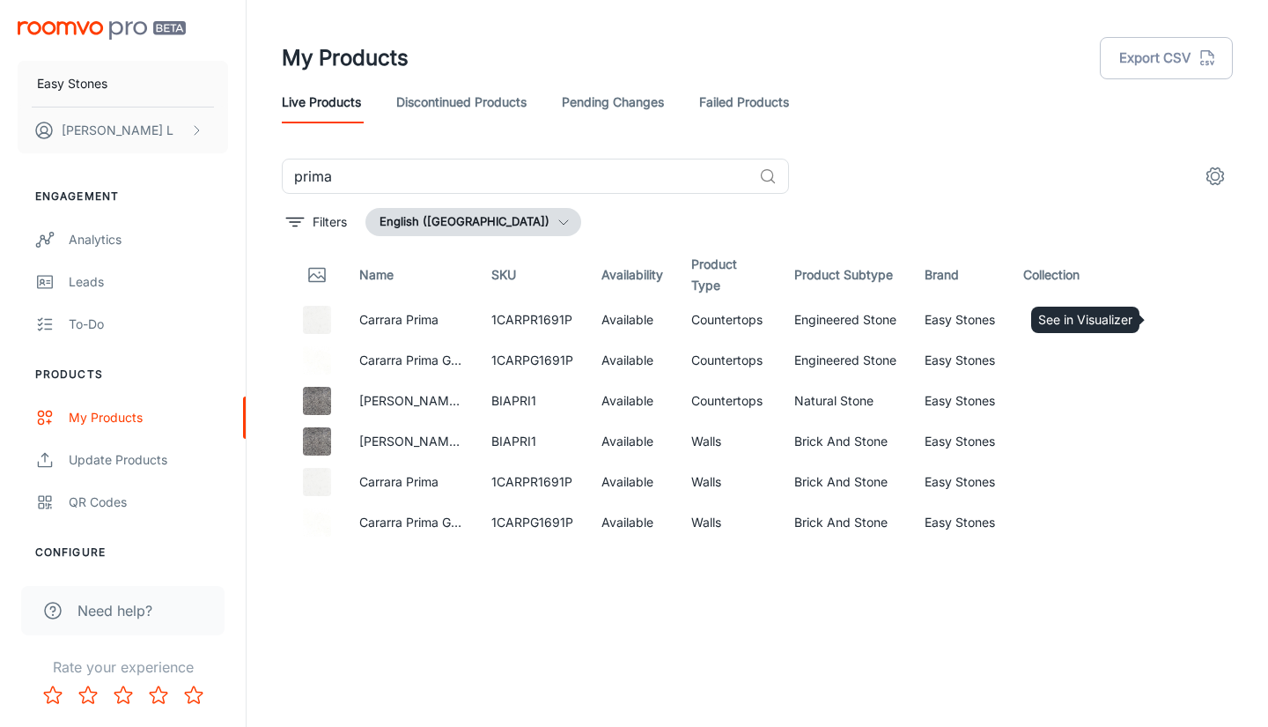
click at [1164, 326] on icon "See in Visualizer" at bounding box center [1167, 320] width 18 height 12
click at [1164, 316] on icon "See in Visualizer" at bounding box center [1167, 319] width 21 height 21
click at [575, 176] on input "prima" at bounding box center [517, 176] width 470 height 35
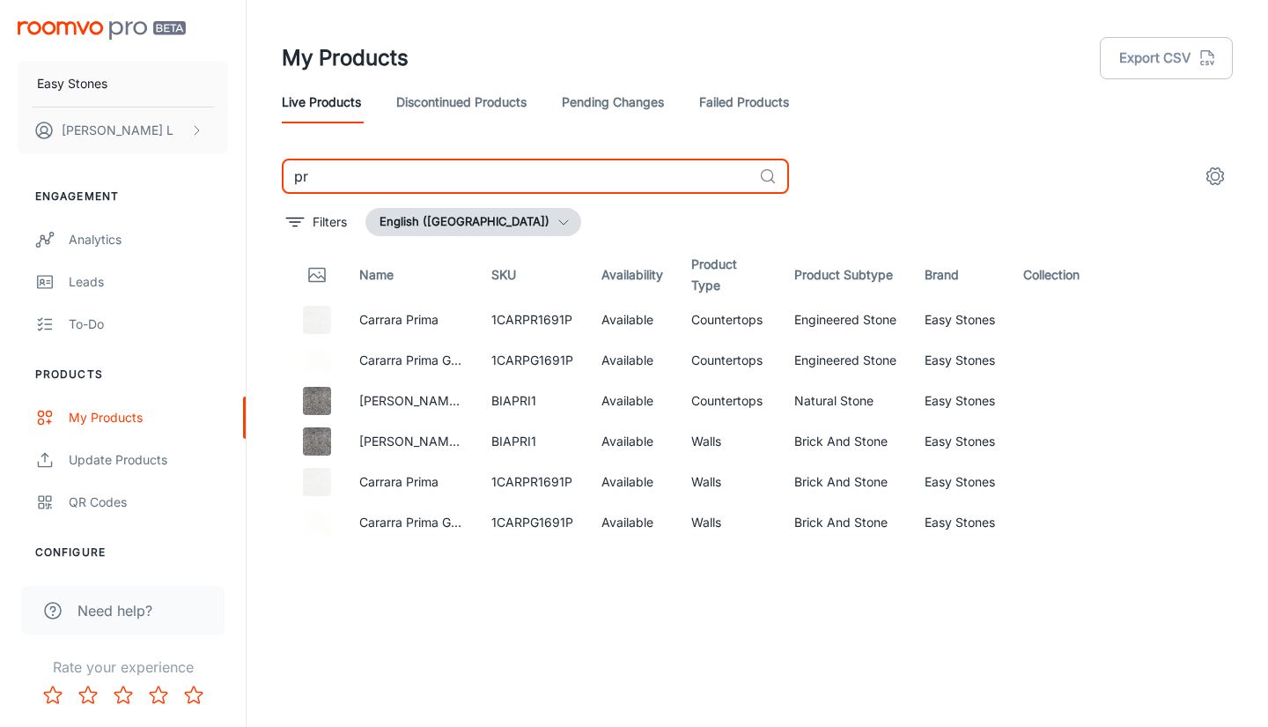
type input "p"
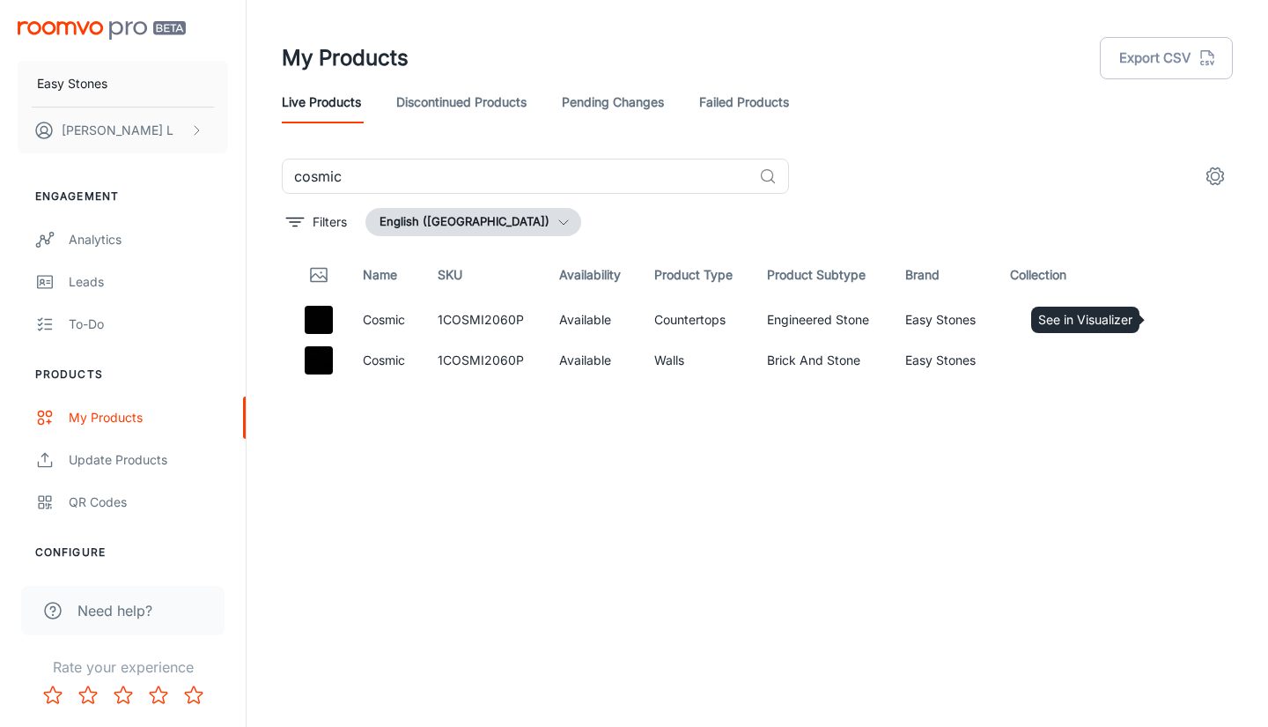
click at [1163, 324] on icon "See in Visualizer" at bounding box center [1167, 319] width 21 height 21
click at [455, 166] on input "cosmic" at bounding box center [517, 176] width 470 height 35
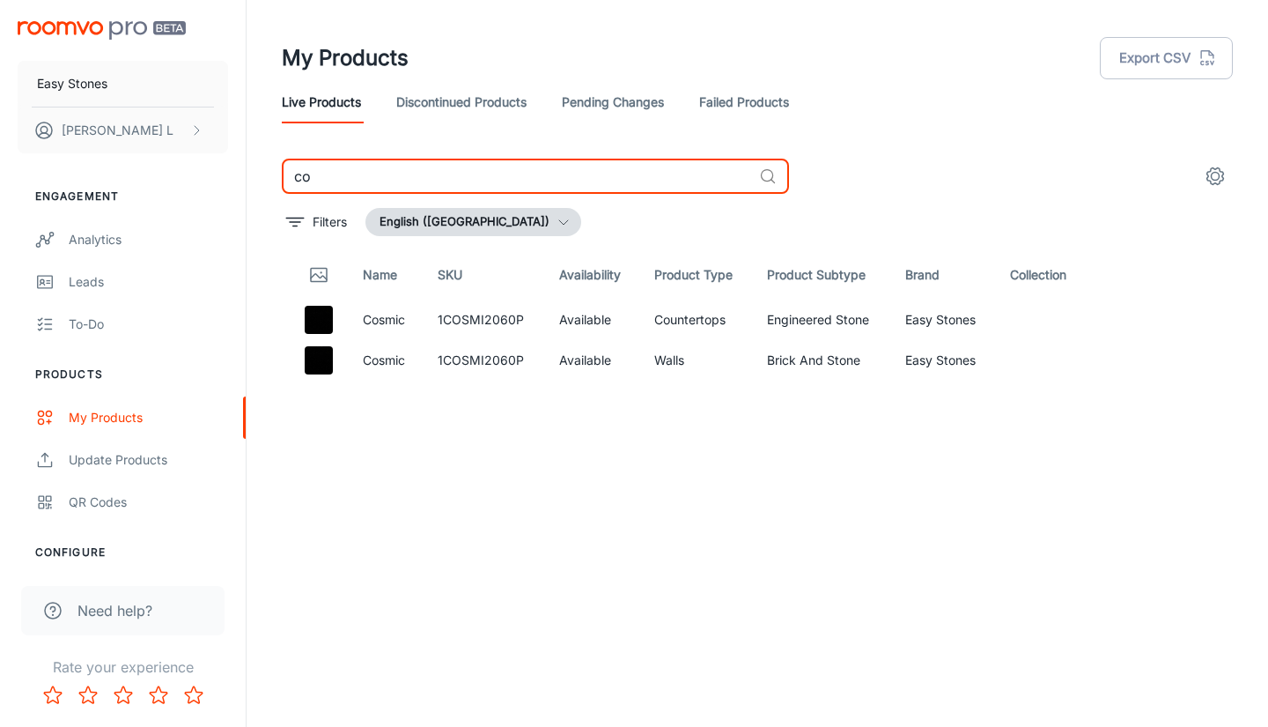
type input "c"
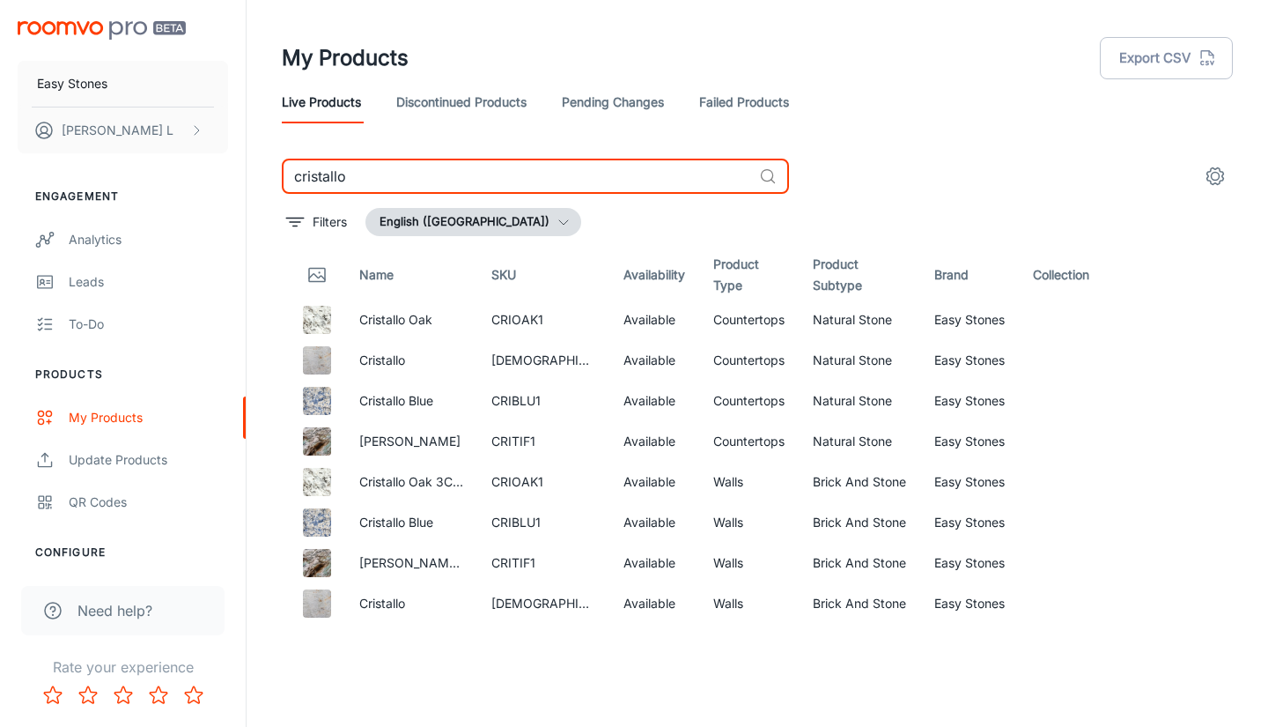
click at [1174, 359] on icon "See in Visualizer" at bounding box center [1167, 360] width 18 height 12
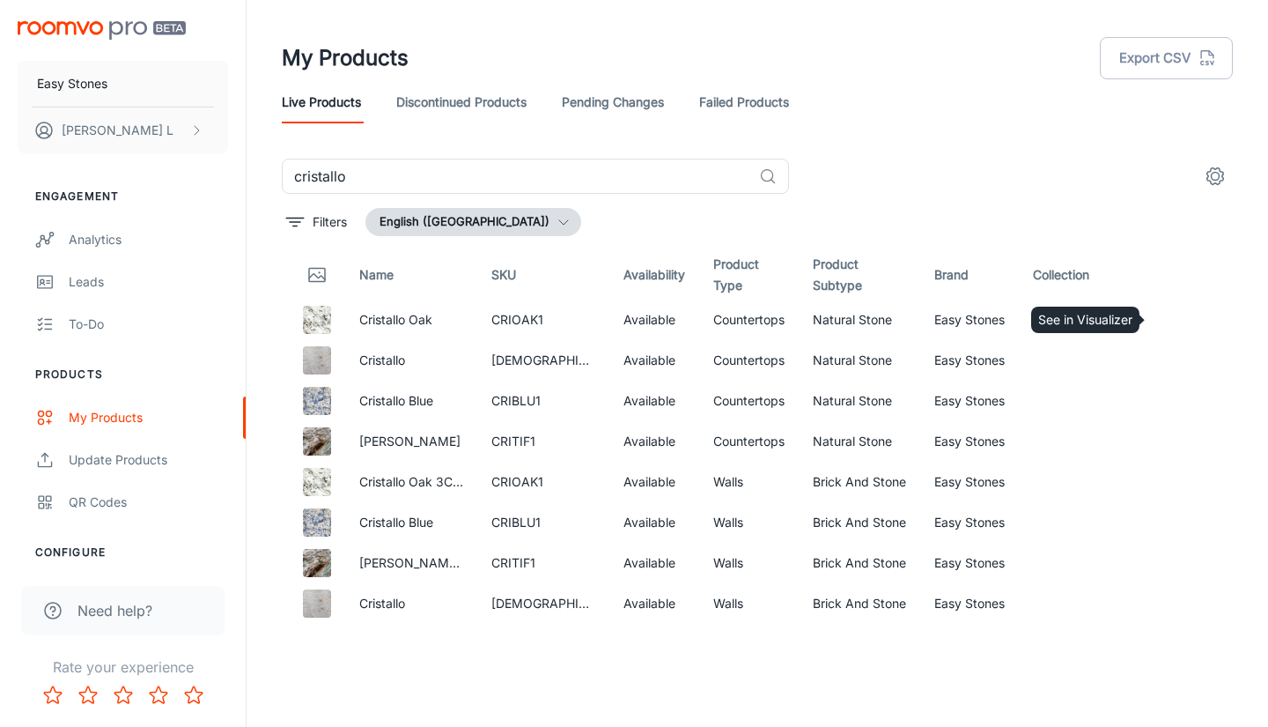
click at [1169, 310] on icon "See in Visualizer" at bounding box center [1167, 319] width 21 height 21
click at [1171, 323] on icon "See in Visualizer" at bounding box center [1167, 319] width 21 height 21
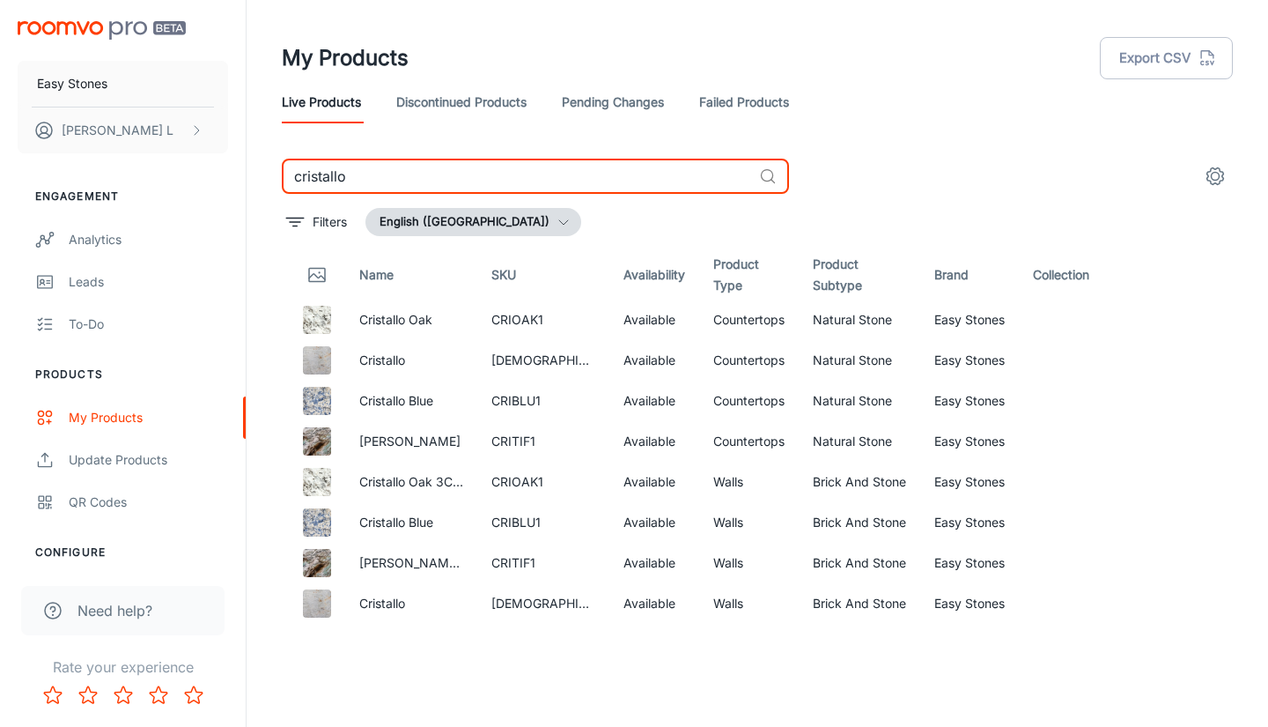
drag, startPoint x: 499, startPoint y: 172, endPoint x: 216, endPoint y: 174, distance: 282.8
click at [215, 174] on div "Easy Stones Wes L Engagement Analytics Leads To-do Products My Products Update …" at bounding box center [634, 356] width 1268 height 713
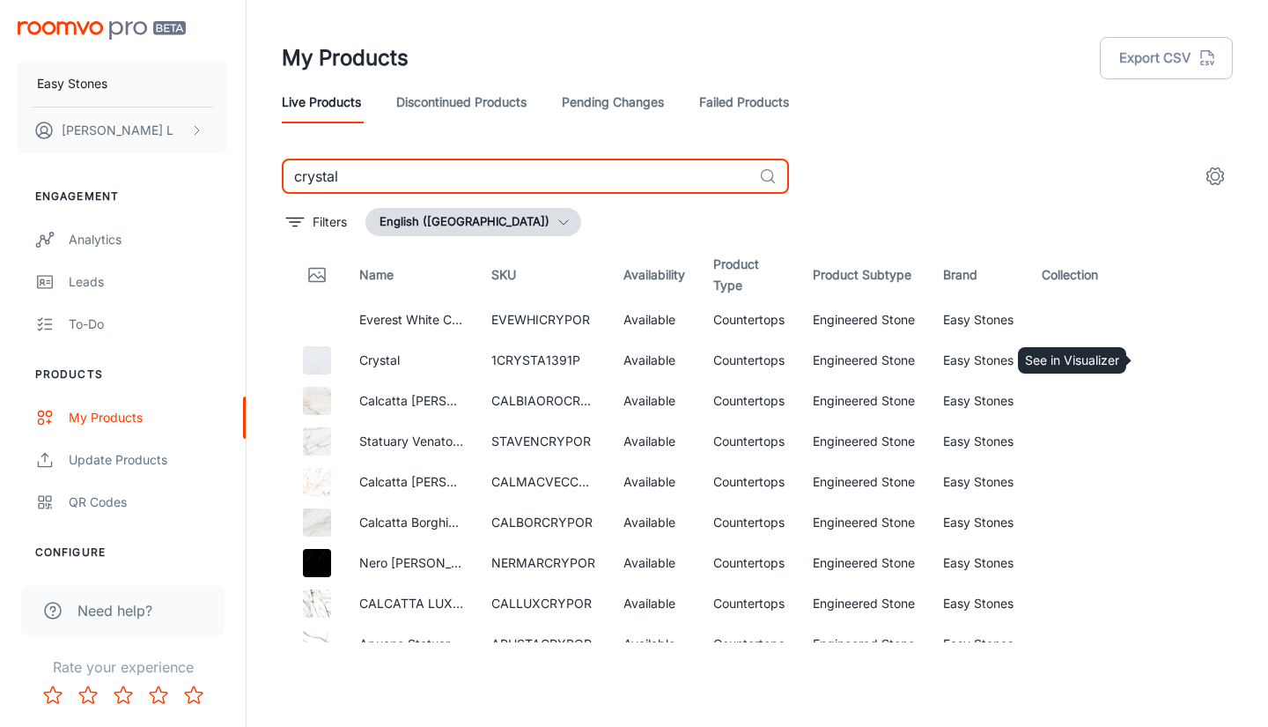
click at [1158, 355] on icon "See in Visualizer" at bounding box center [1167, 360] width 18 height 12
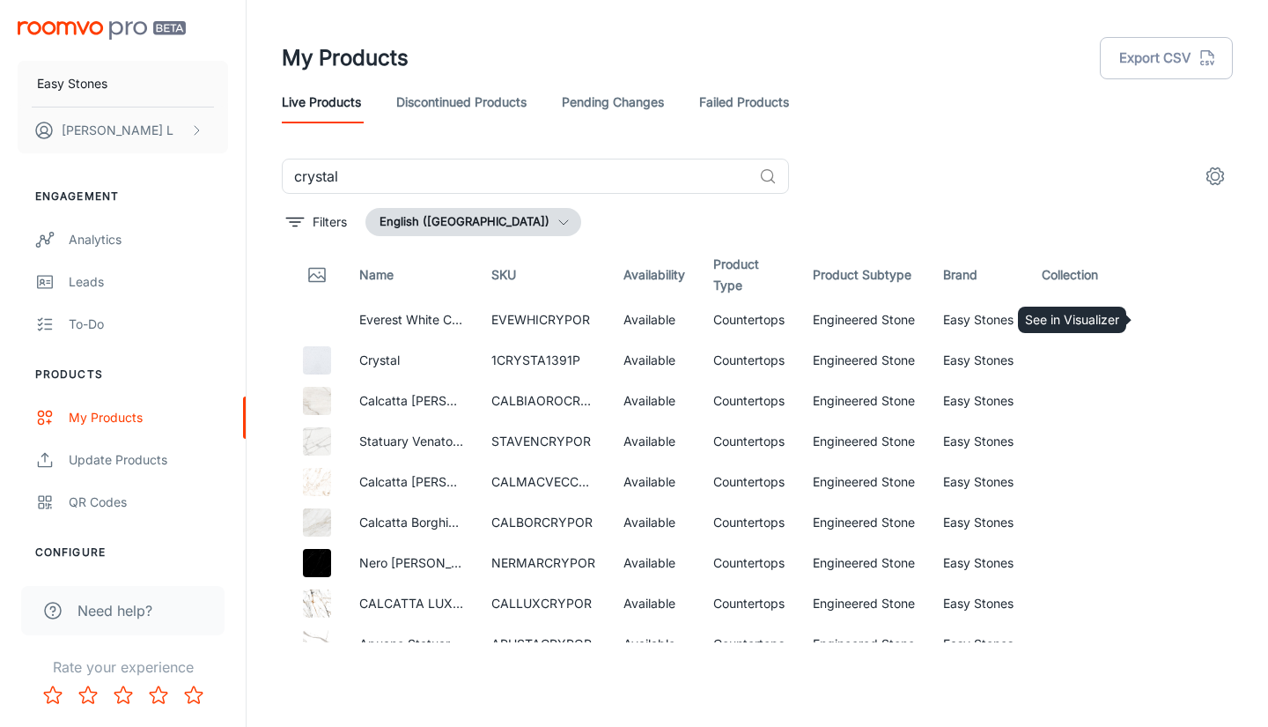
click at [1161, 329] on icon "See in Visualizer" at bounding box center [1167, 319] width 21 height 21
click at [436, 168] on input "crystal" at bounding box center [517, 176] width 470 height 35
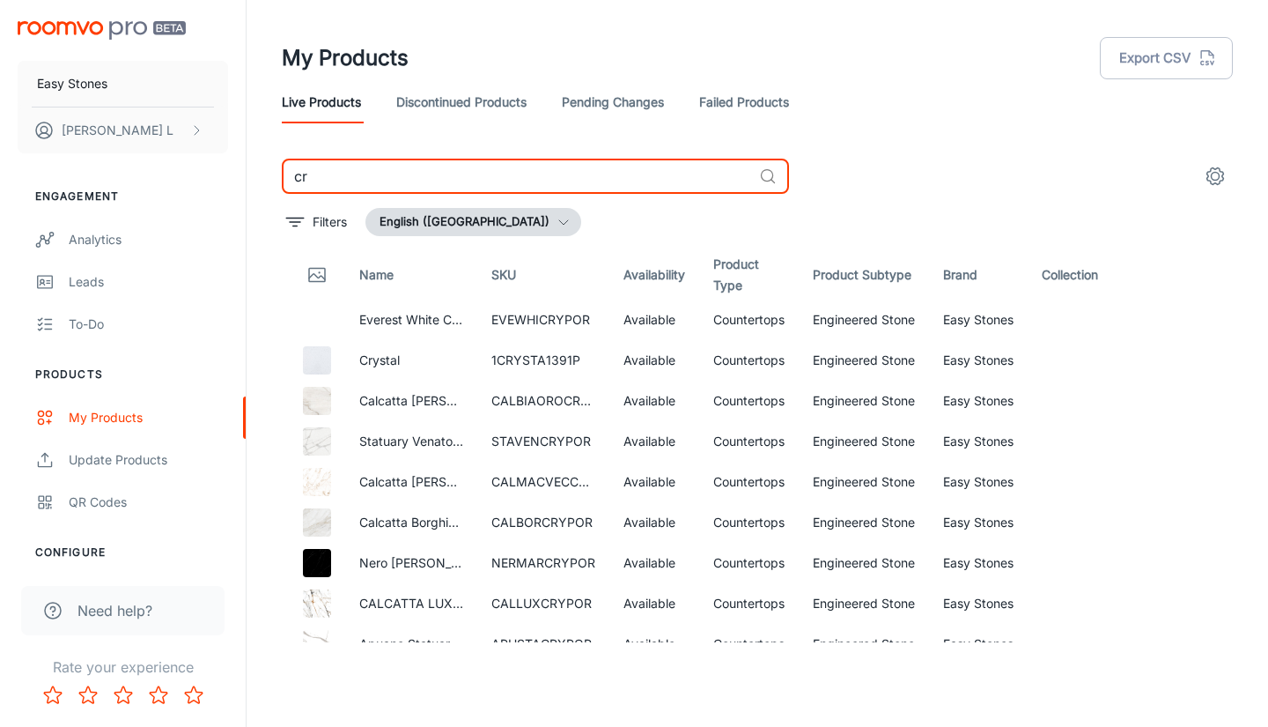
type input "c"
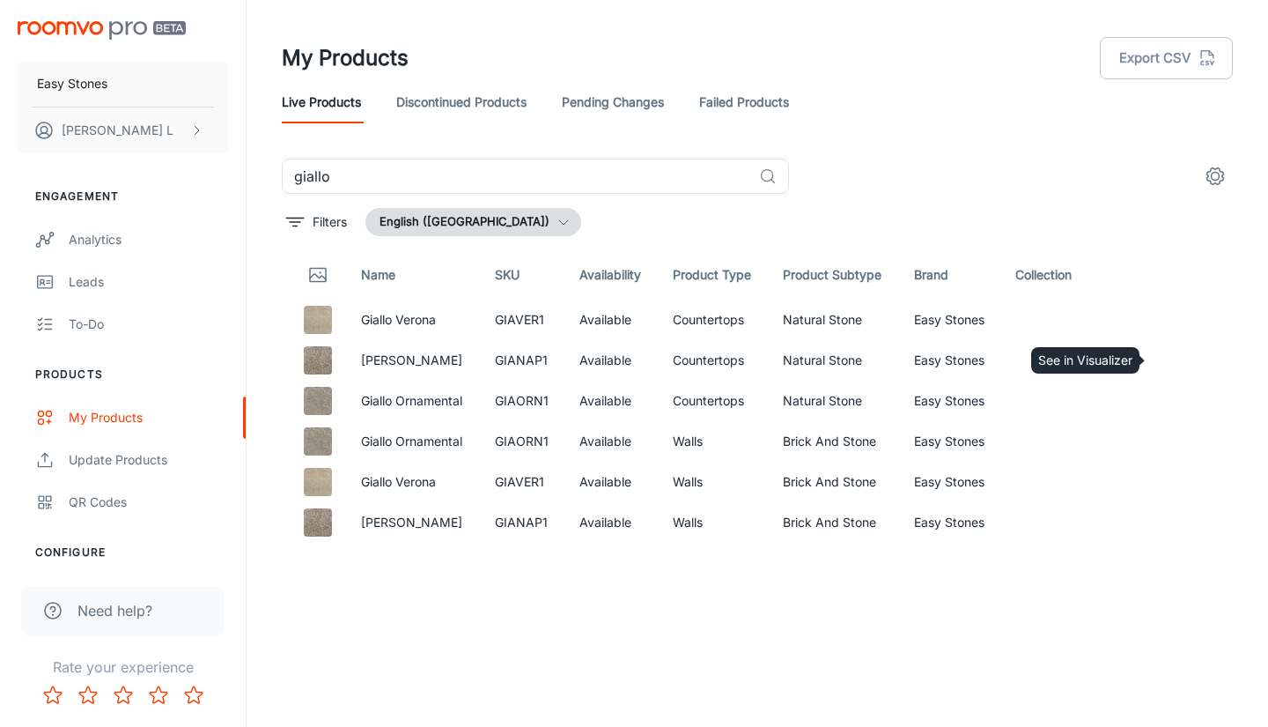
click at [1166, 358] on circle "See in Visualizer" at bounding box center [1167, 360] width 7 height 7
click at [440, 172] on input "giallo" at bounding box center [517, 176] width 470 height 35
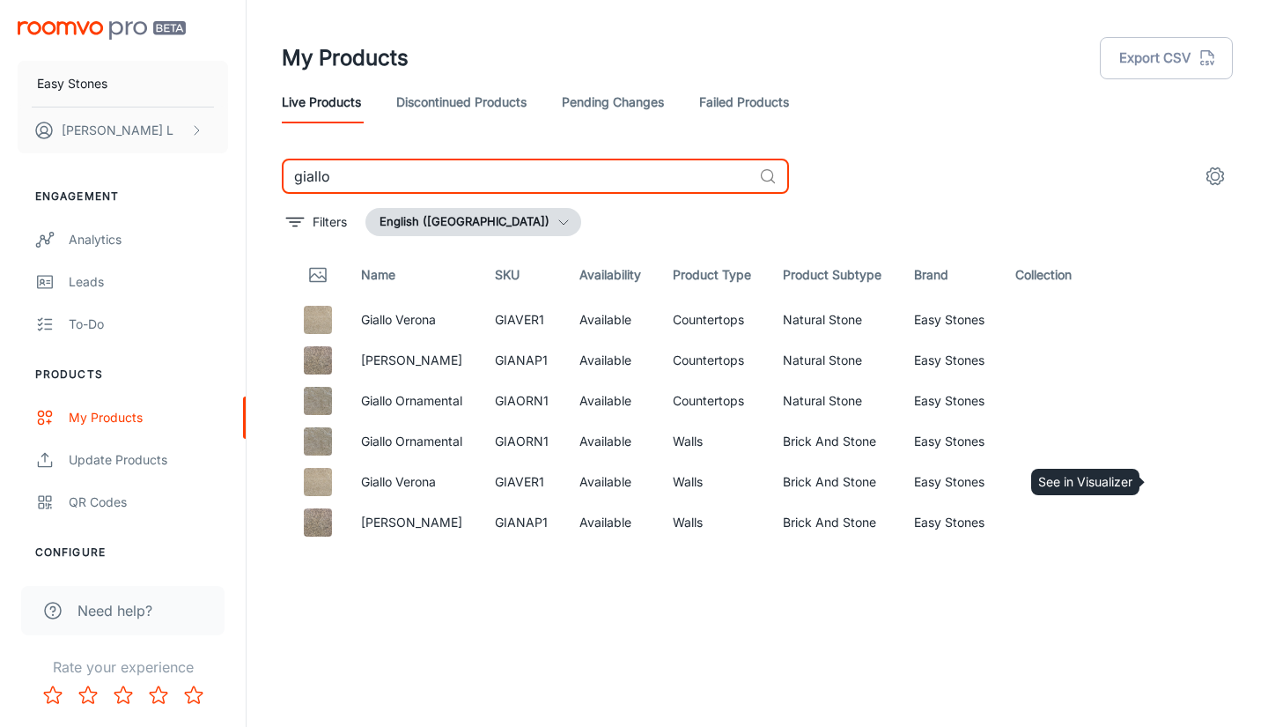
click at [1161, 477] on icon "See in Visualizer" at bounding box center [1167, 482] width 18 height 12
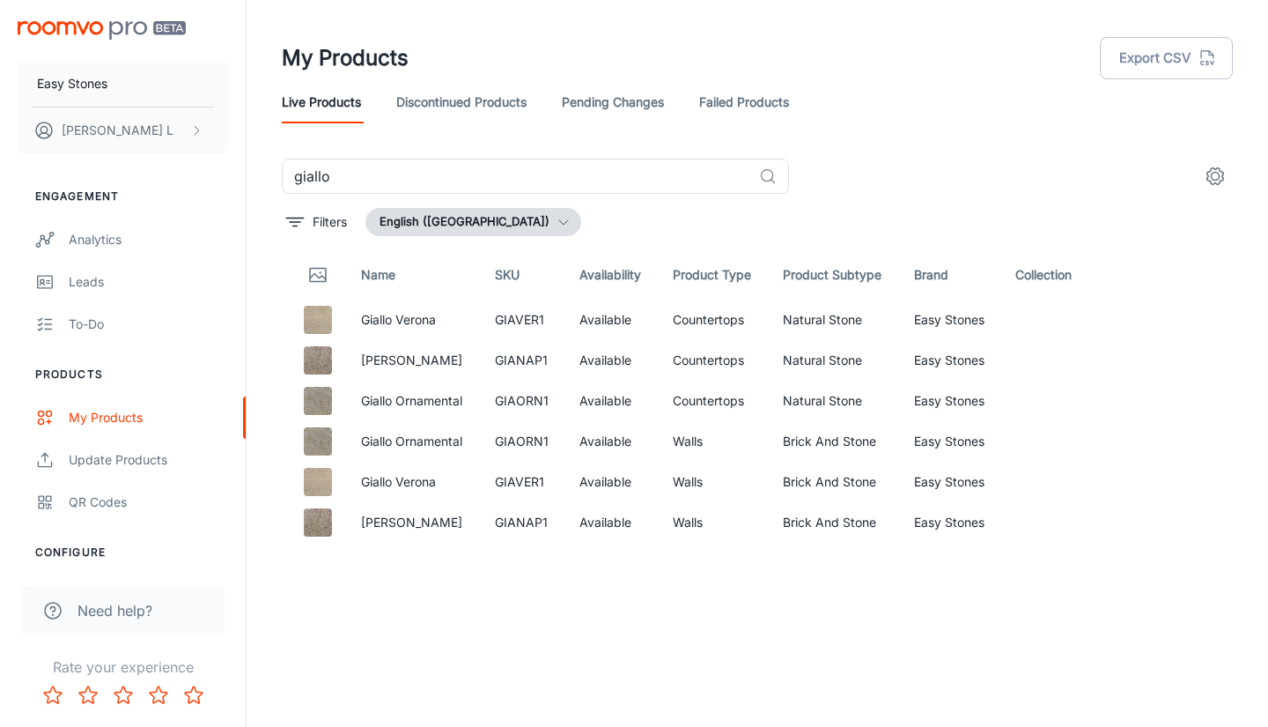
click at [590, 169] on input "giallo" at bounding box center [517, 176] width 470 height 35
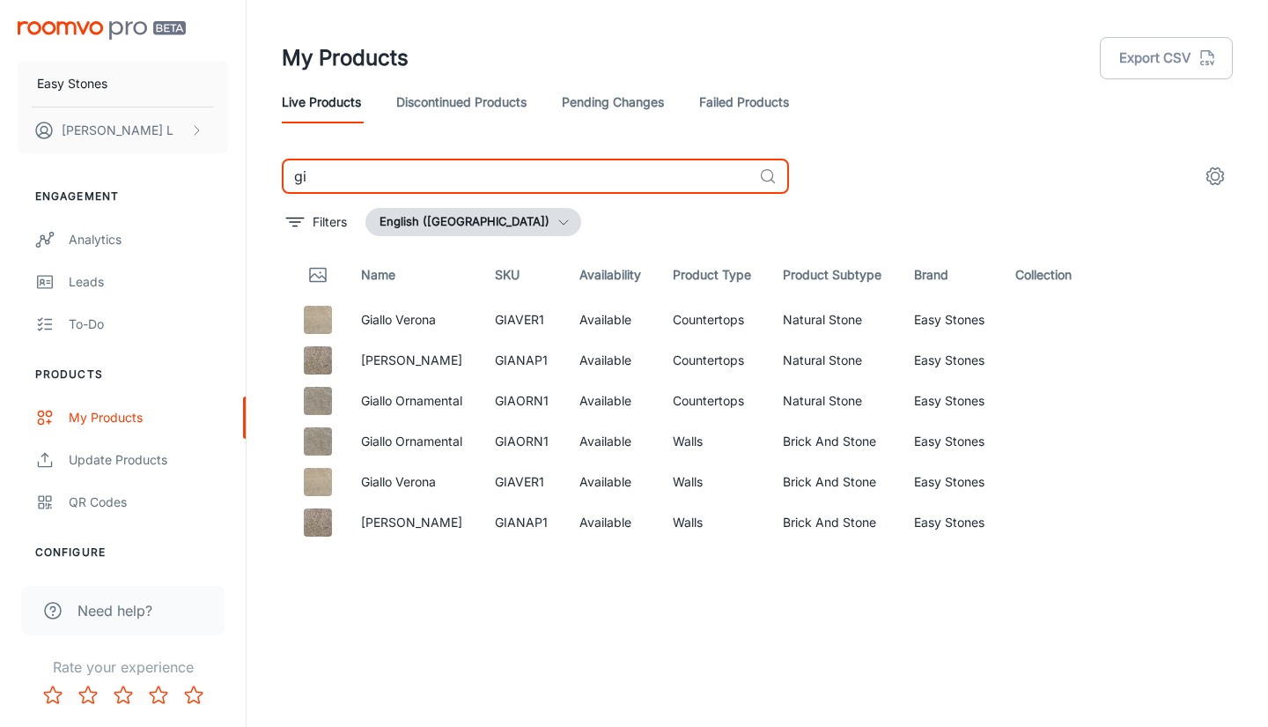
type input "g"
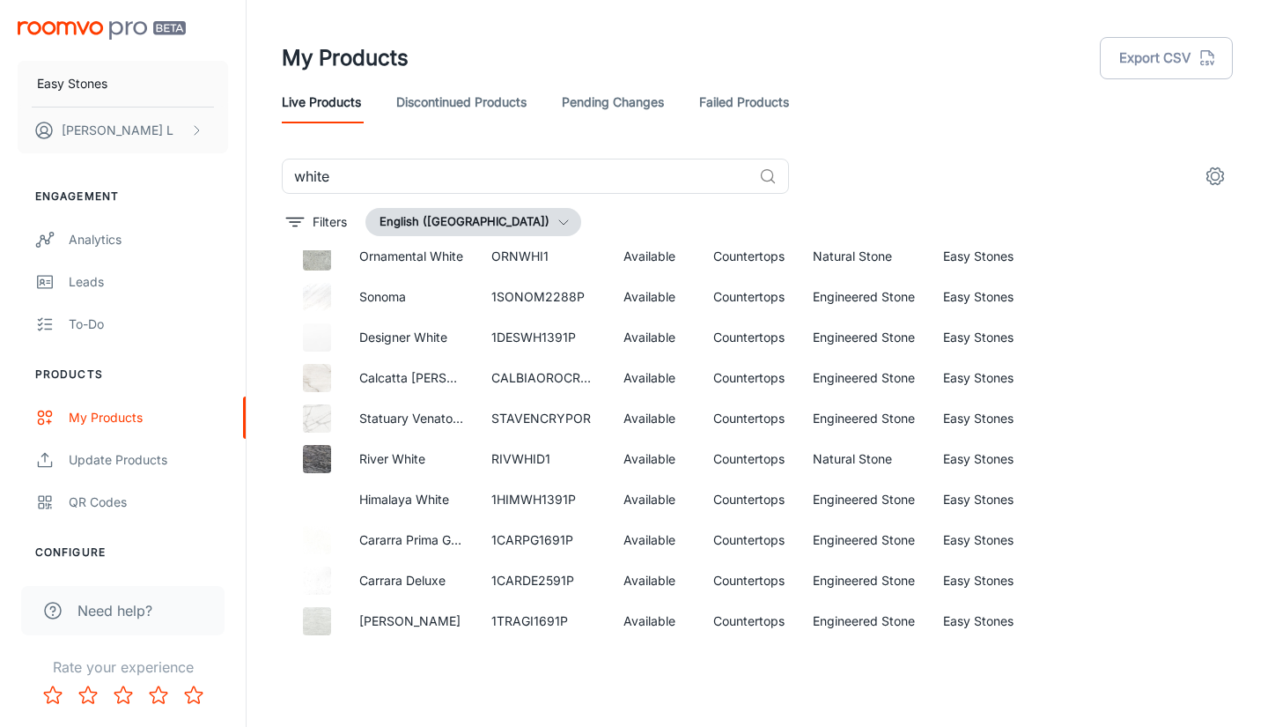
scroll to position [881, 0]
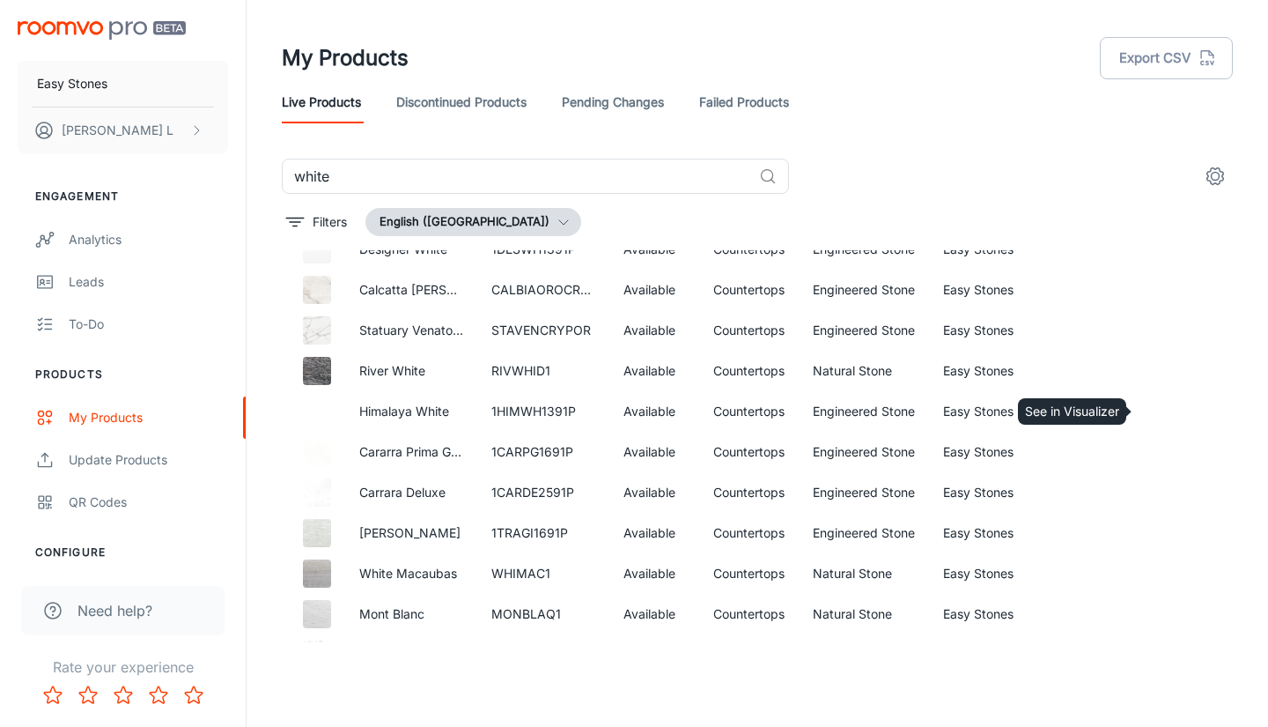
click at [1164, 408] on circle "See in Visualizer" at bounding box center [1167, 411] width 7 height 7
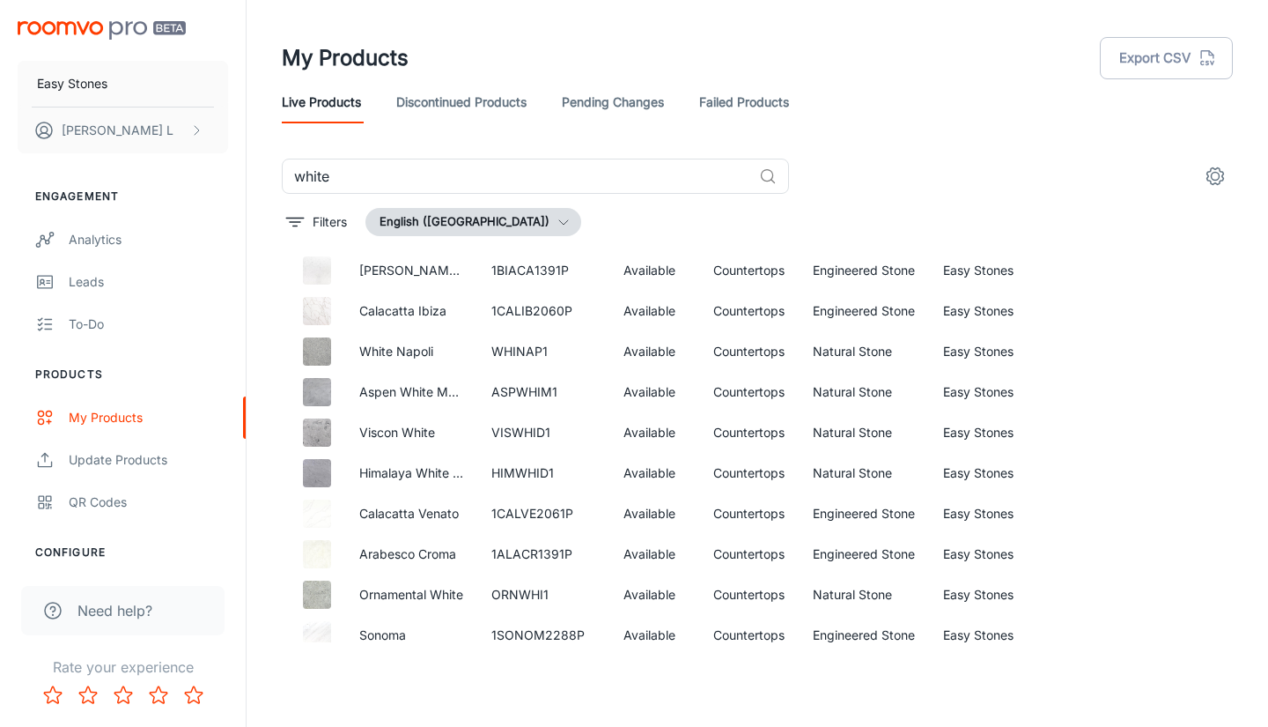
scroll to position [439, 0]
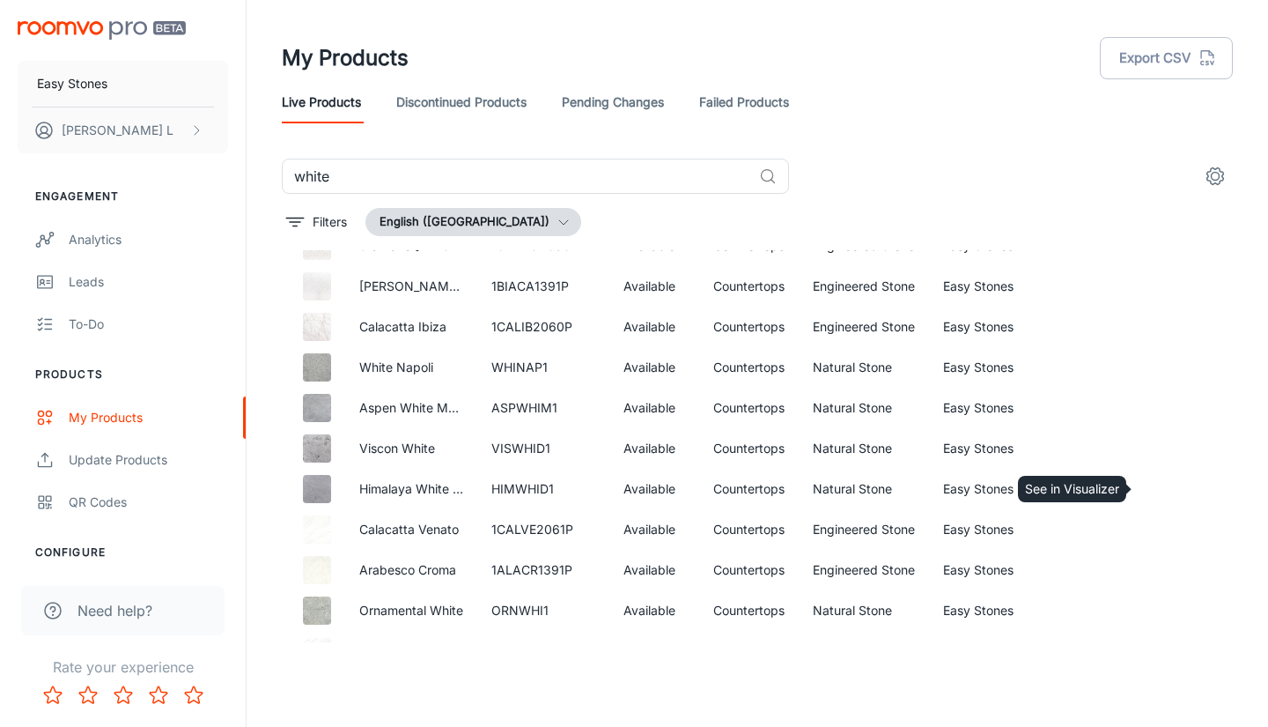
click at [1157, 480] on icon "See in Visualizer" at bounding box center [1167, 488] width 21 height 21
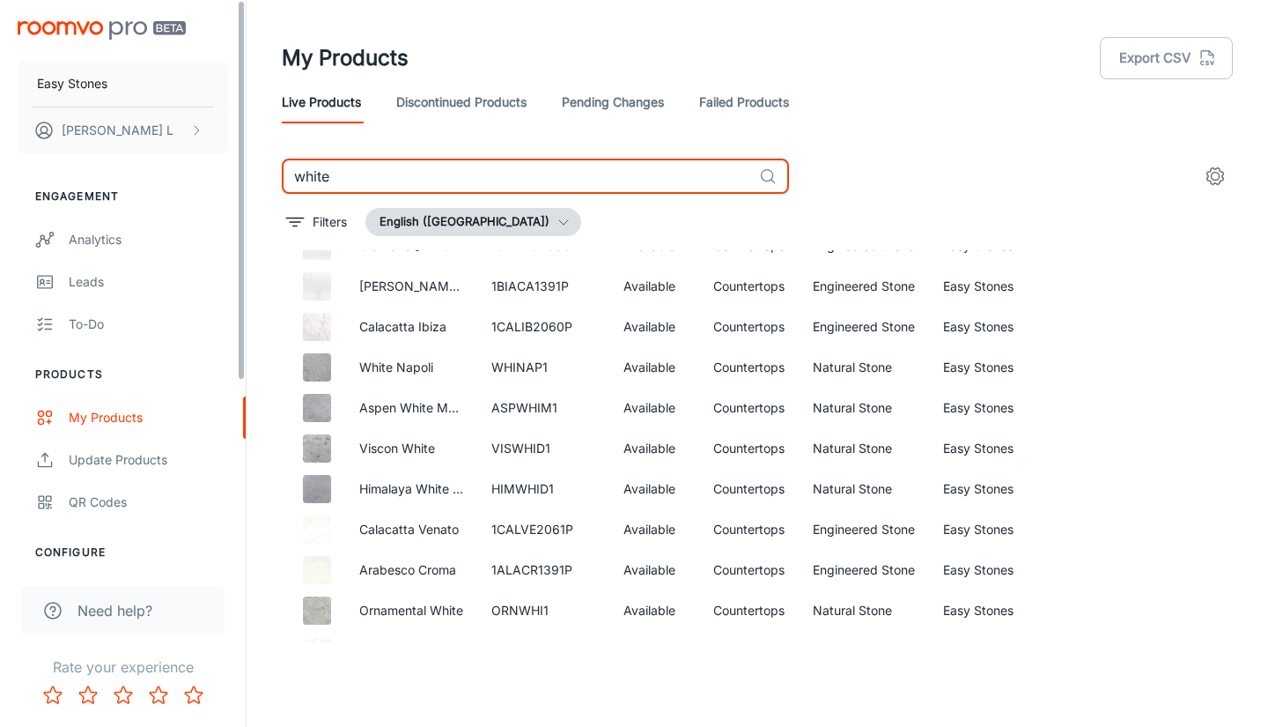
drag, startPoint x: 449, startPoint y: 182, endPoint x: 229, endPoint y: 180, distance: 220.2
click at [229, 180] on div "Easy Stones Wes L Engagement Analytics Leads To-do Products My Products Update …" at bounding box center [634, 356] width 1268 height 713
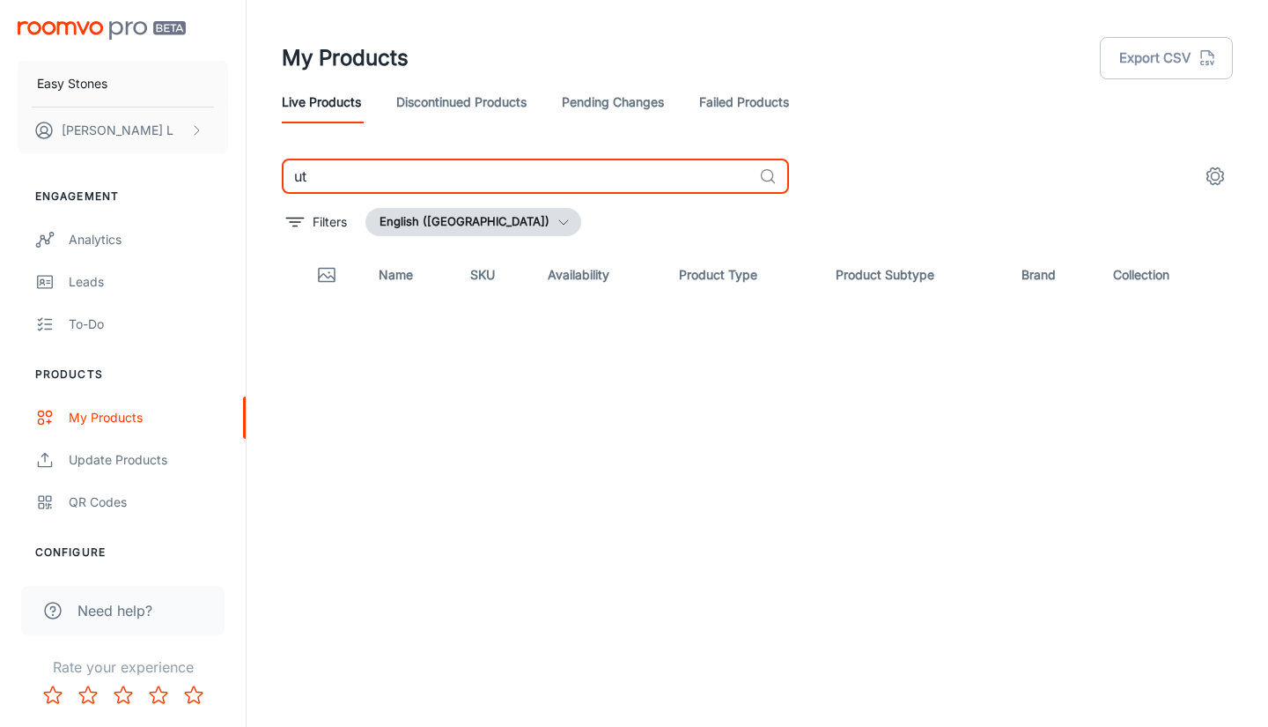
type input "u"
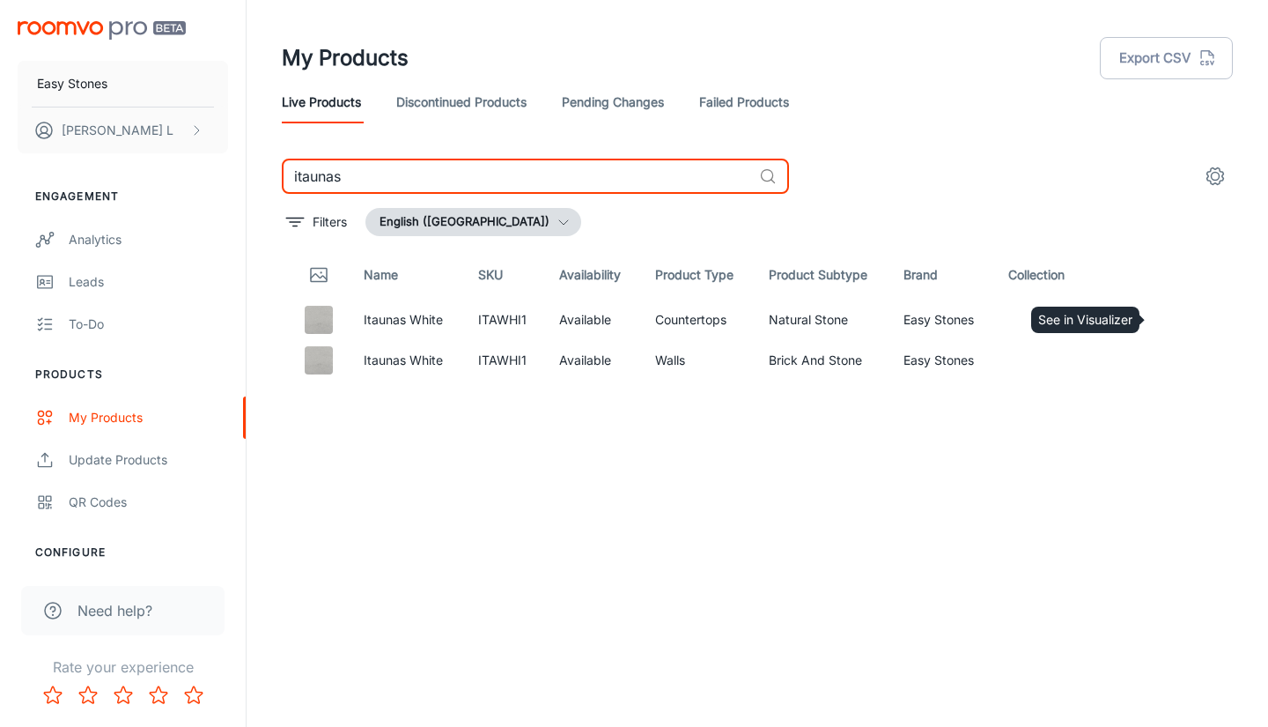
click at [1169, 315] on icon "See in Visualizer" at bounding box center [1167, 319] width 21 height 21
drag, startPoint x: 480, startPoint y: 184, endPoint x: 137, endPoint y: 192, distance: 342.7
click at [137, 192] on div "Easy Stones Wes L Engagement Analytics Leads To-do Products My Products Update …" at bounding box center [634, 356] width 1268 height 713
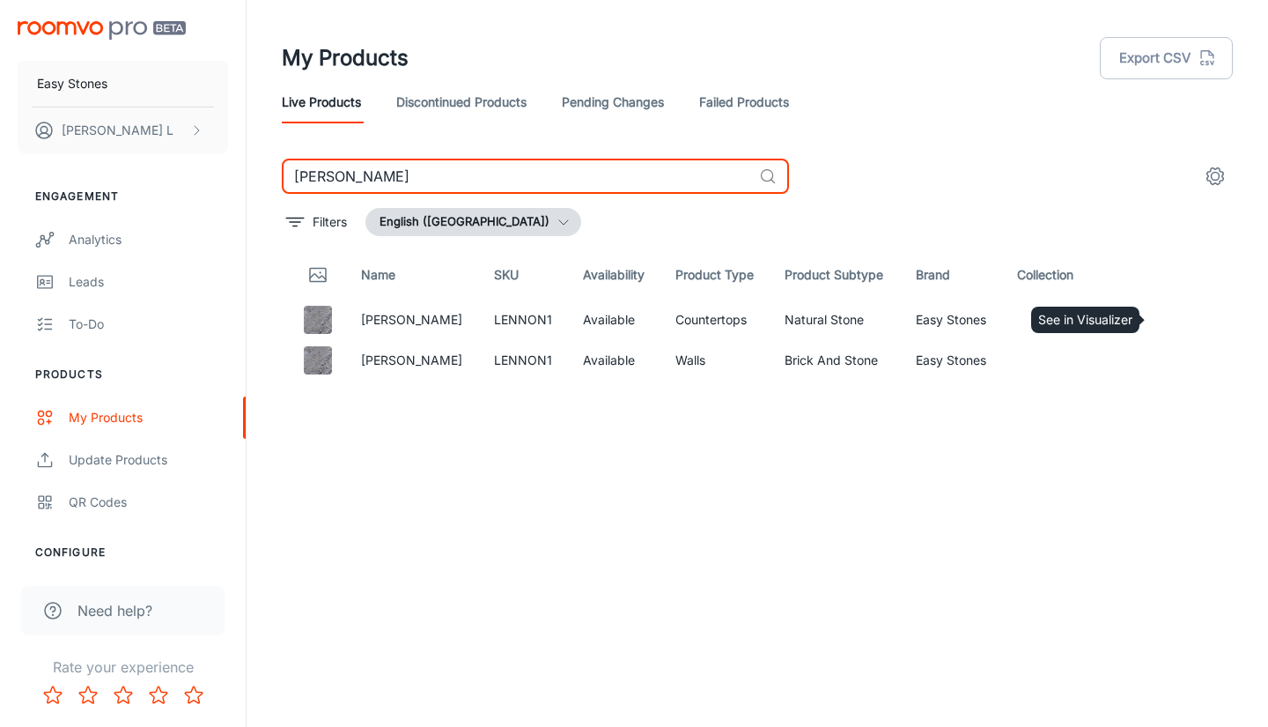
click at [1169, 309] on icon "See in Visualizer" at bounding box center [1167, 319] width 21 height 21
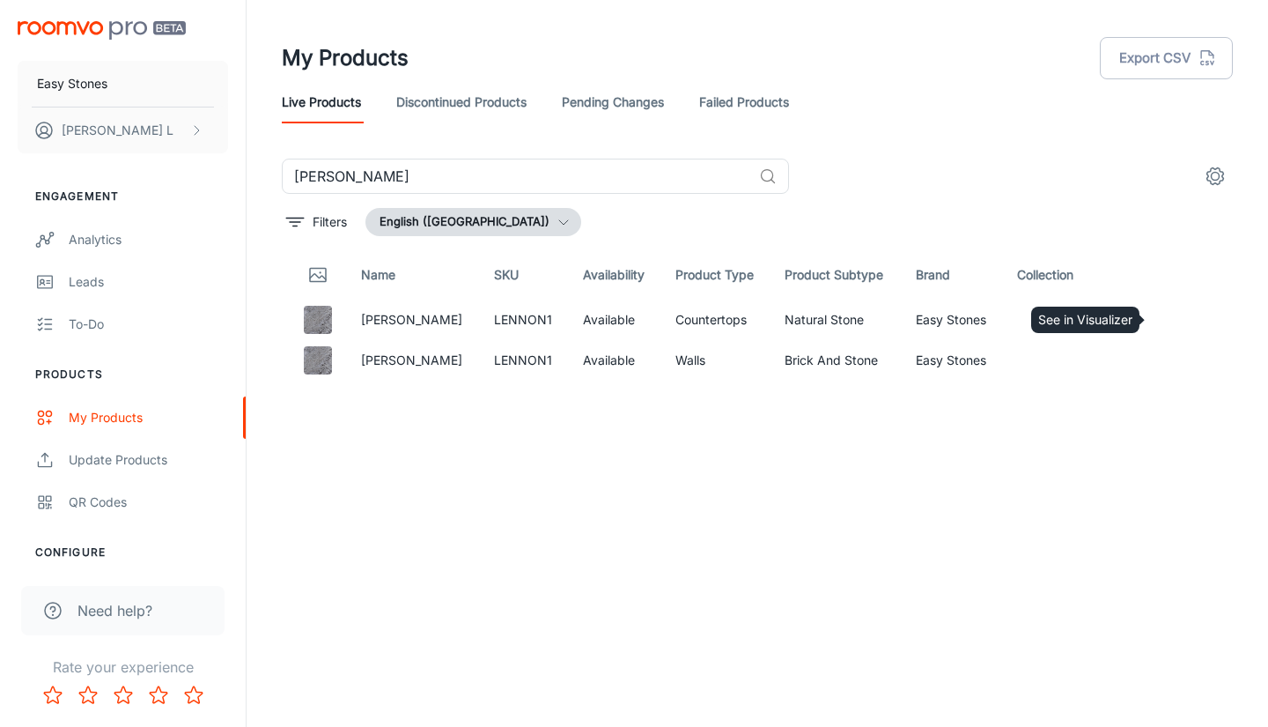
click at [1164, 305] on link "See in Visualizer" at bounding box center [1167, 320] width 30 height 30
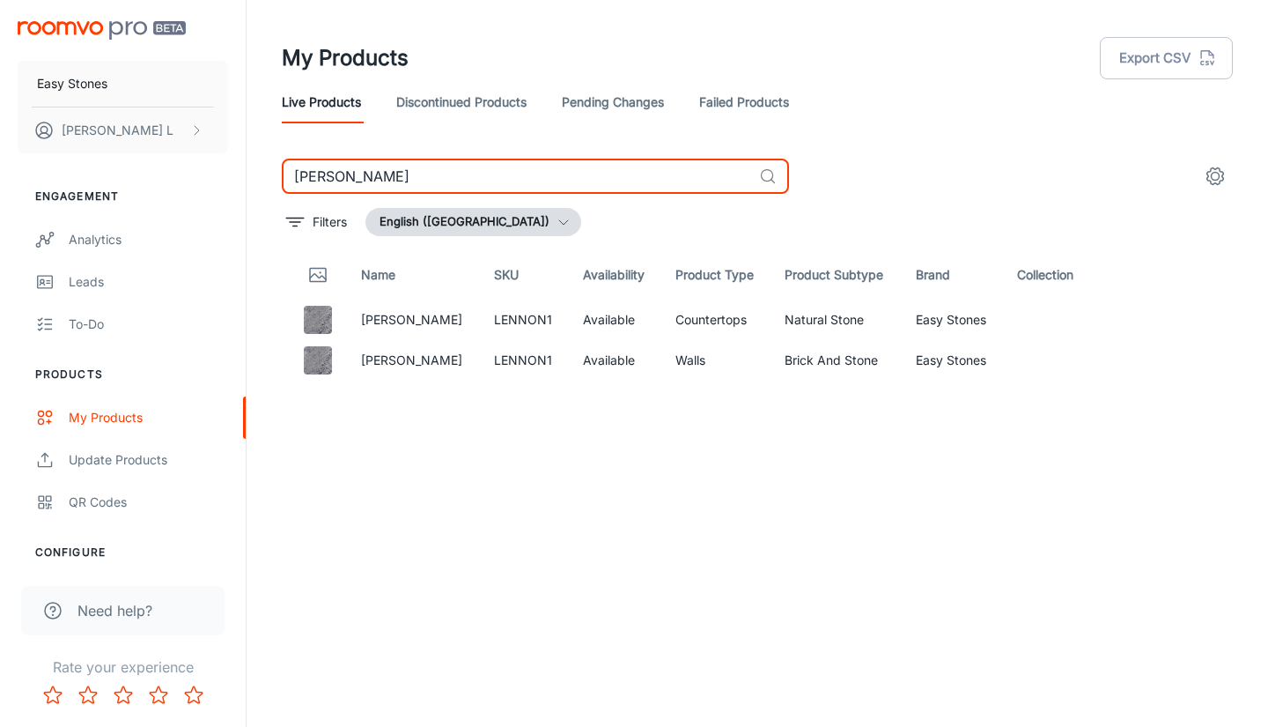
drag, startPoint x: 407, startPoint y: 178, endPoint x: 271, endPoint y: 190, distance: 136.2
click at [270, 190] on div "lennon ​ Filters English (United States) Name SKU Availability Product Type Pro…" at bounding box center [758, 401] width 994 height 484
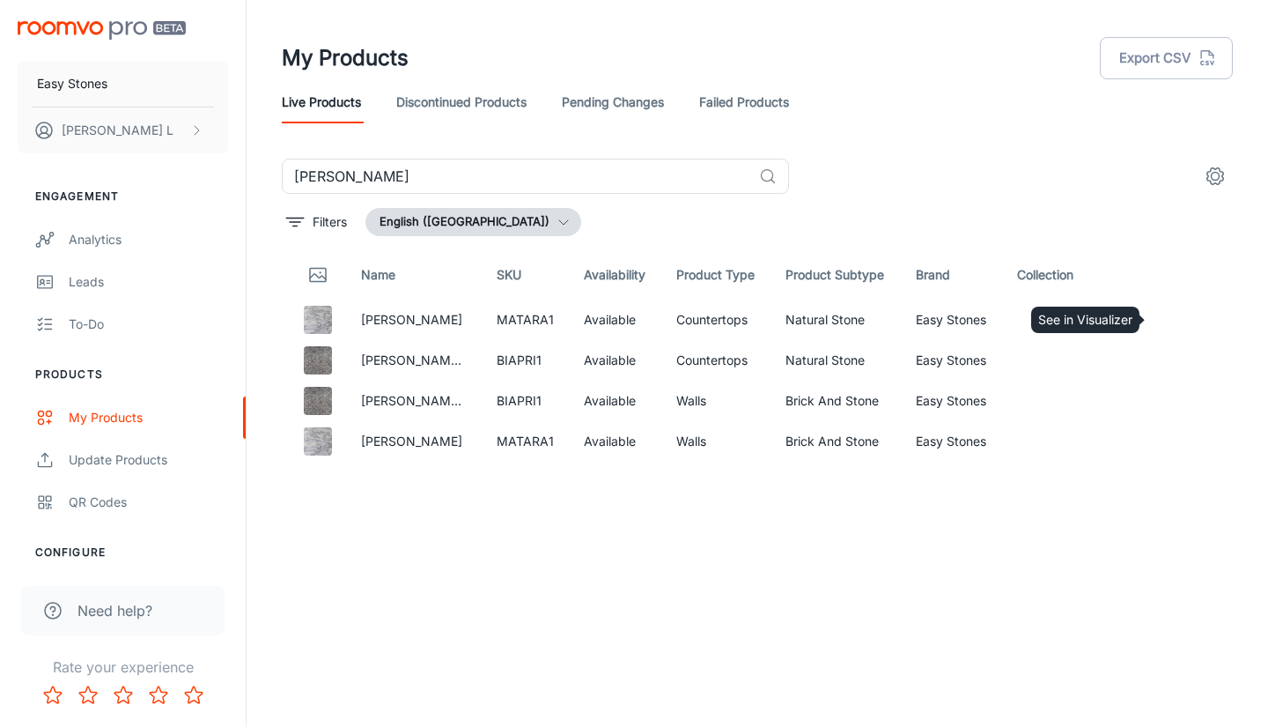
click at [1169, 317] on circle "See in Visualizer" at bounding box center [1167, 319] width 7 height 7
drag, startPoint x: 856, startPoint y: 115, endPoint x: 844, endPoint y: 109, distance: 13.8
click at [856, 115] on div "Live Products Discontinued Products Pending Changes Failed Products" at bounding box center [757, 102] width 951 height 42
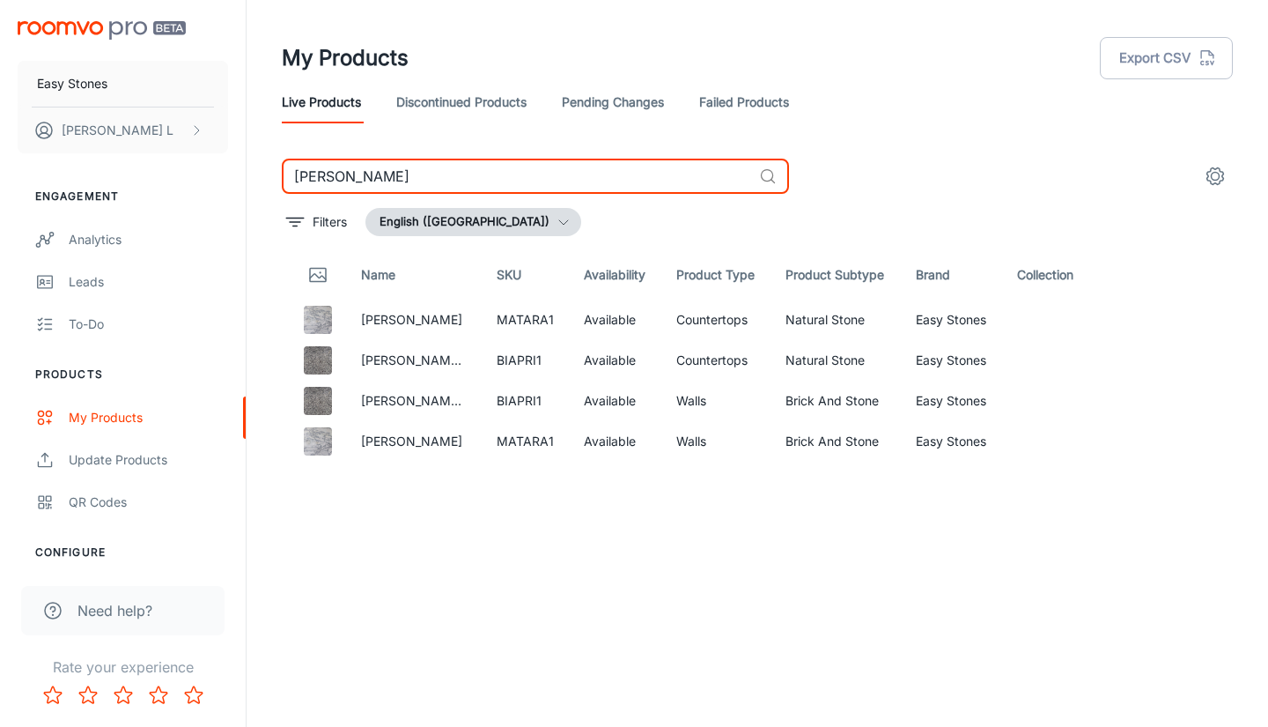
click at [354, 189] on input "mata" at bounding box center [517, 176] width 470 height 35
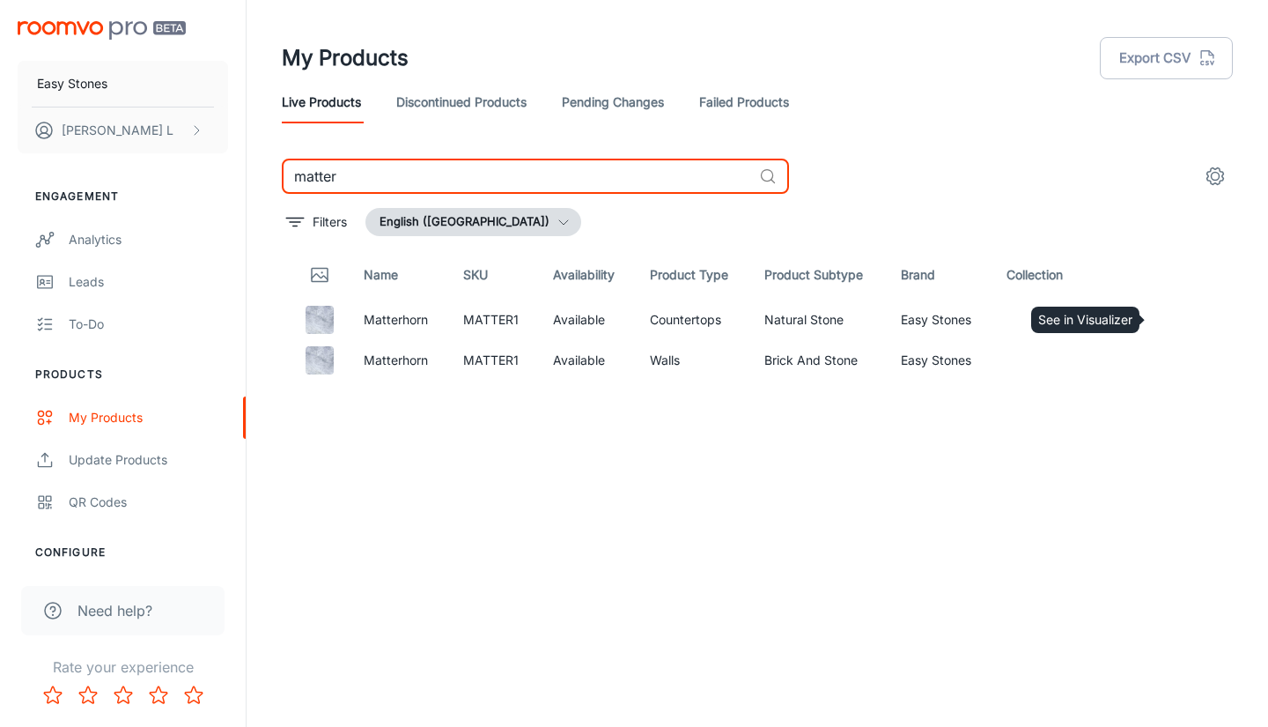
click at [1174, 317] on icon "See in Visualizer" at bounding box center [1167, 320] width 18 height 12
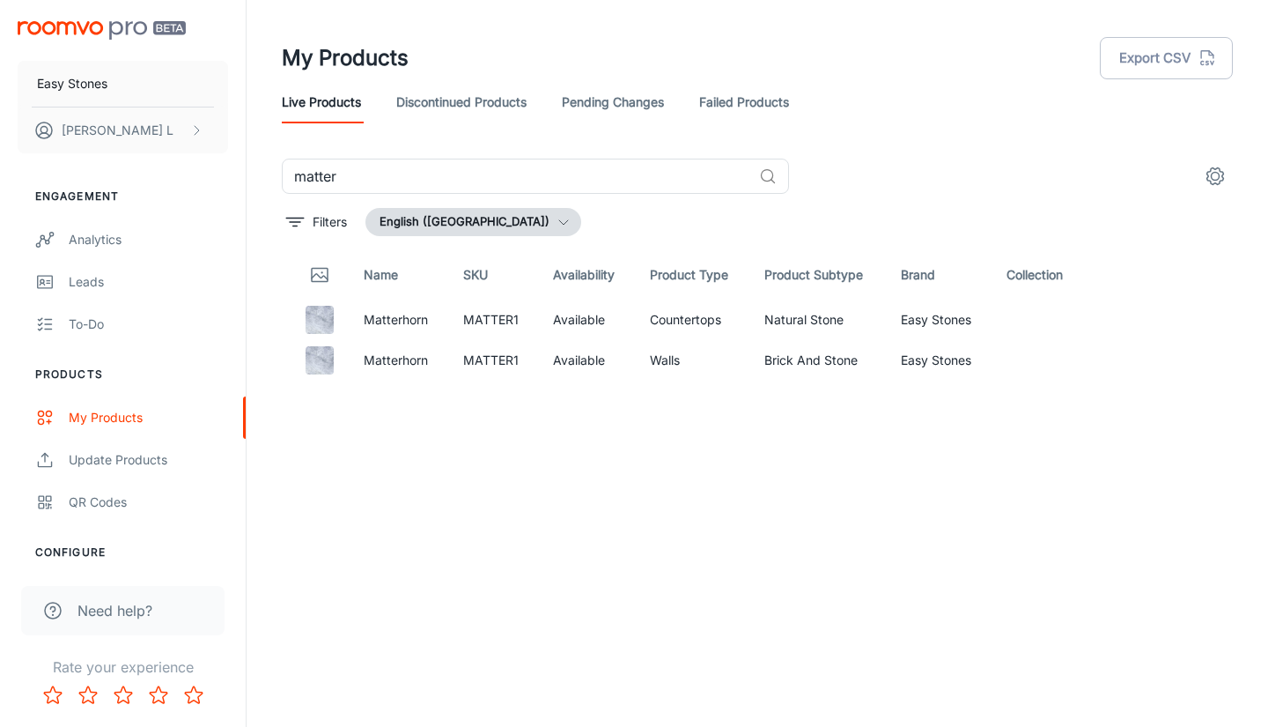
click at [1159, 320] on icon "See in Visualizer" at bounding box center [1167, 319] width 21 height 21
click at [567, 178] on input "matter" at bounding box center [517, 176] width 470 height 35
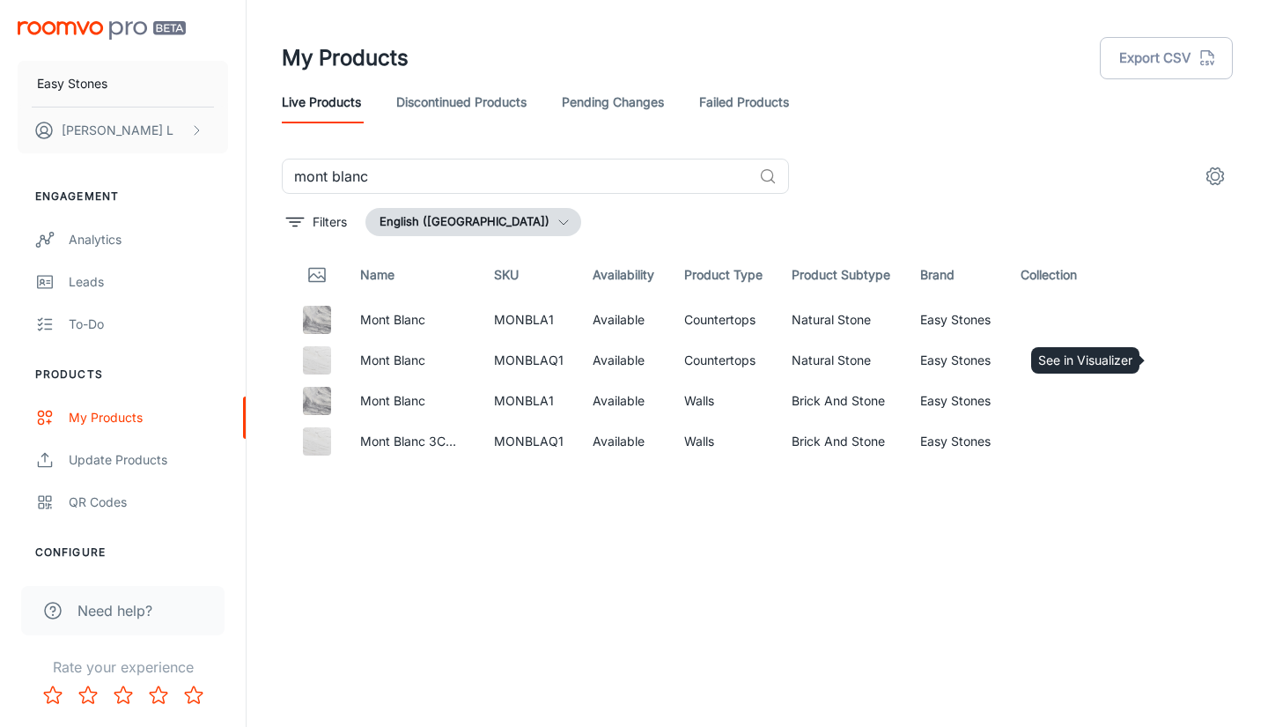
click at [1160, 350] on icon "See in Visualizer" at bounding box center [1167, 360] width 21 height 21
click at [1016, 195] on div "mont blanc ​ Filters English (United States) Name SKU Availability Product Type…" at bounding box center [757, 401] width 951 height 484
click at [700, 191] on input "mont blanc" at bounding box center [517, 176] width 470 height 35
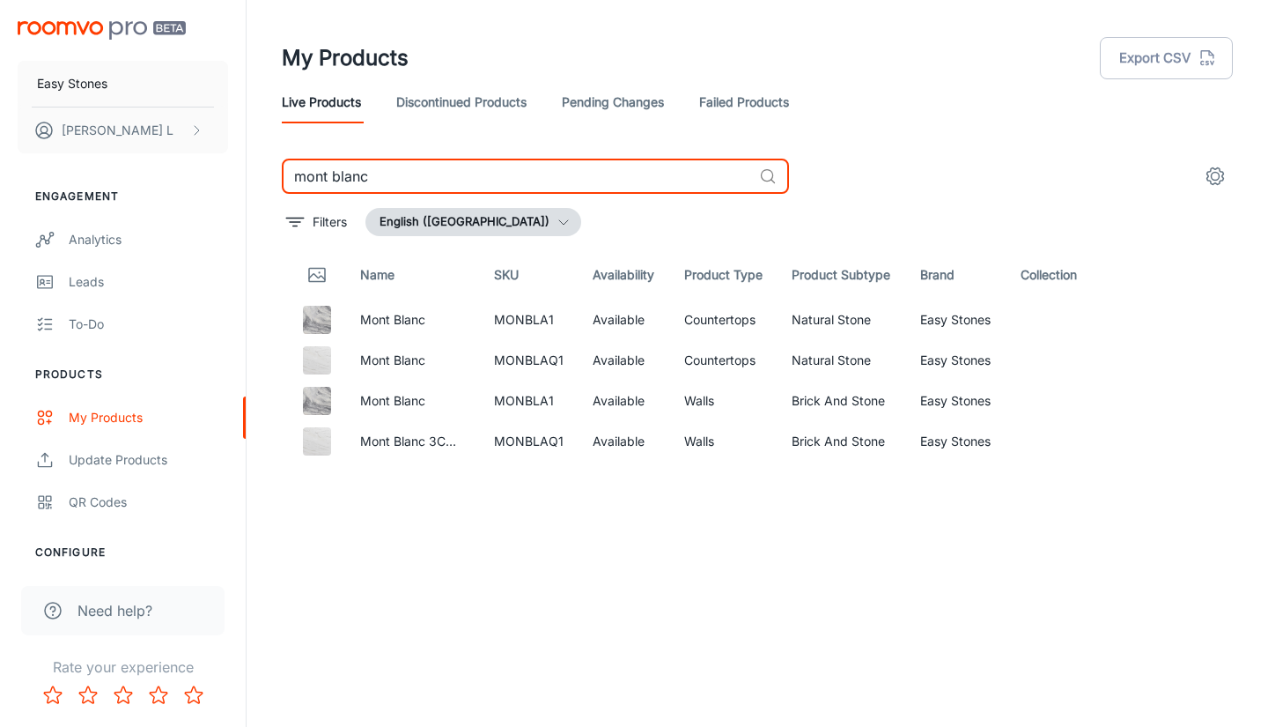
click at [700, 191] on input "mont blanc" at bounding box center [517, 176] width 470 height 35
type input "m"
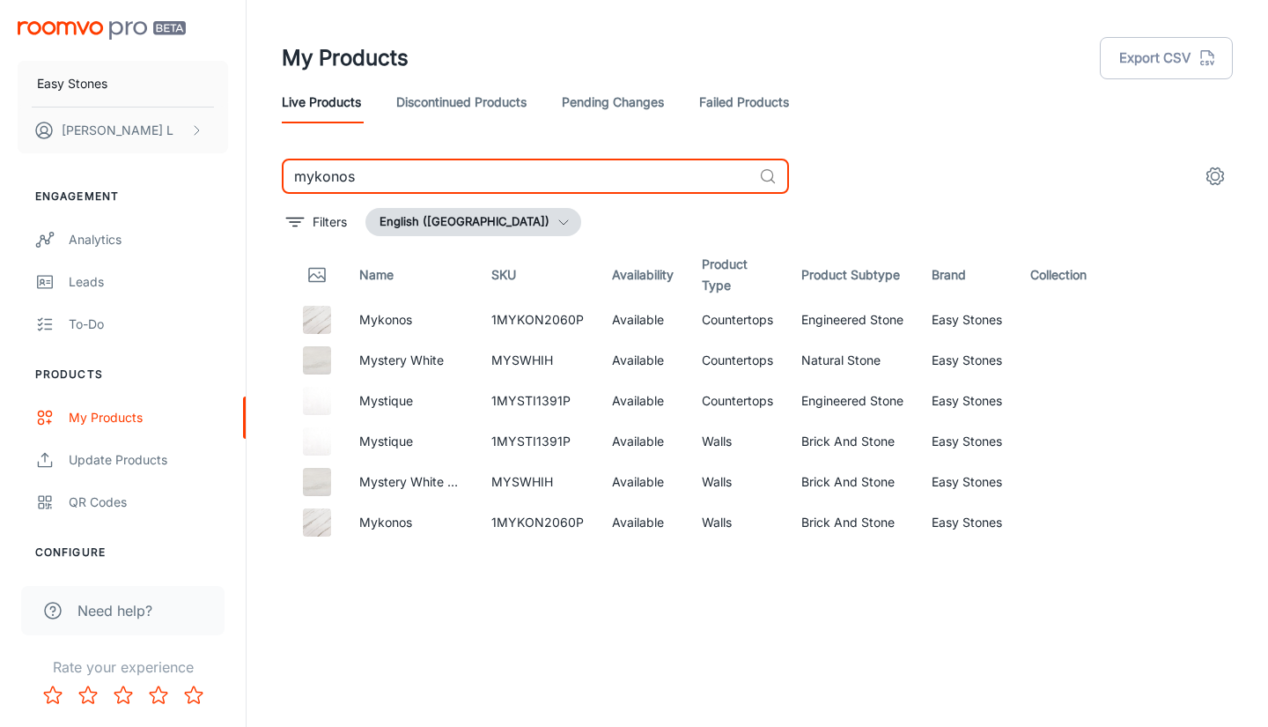
type input "mykonos"
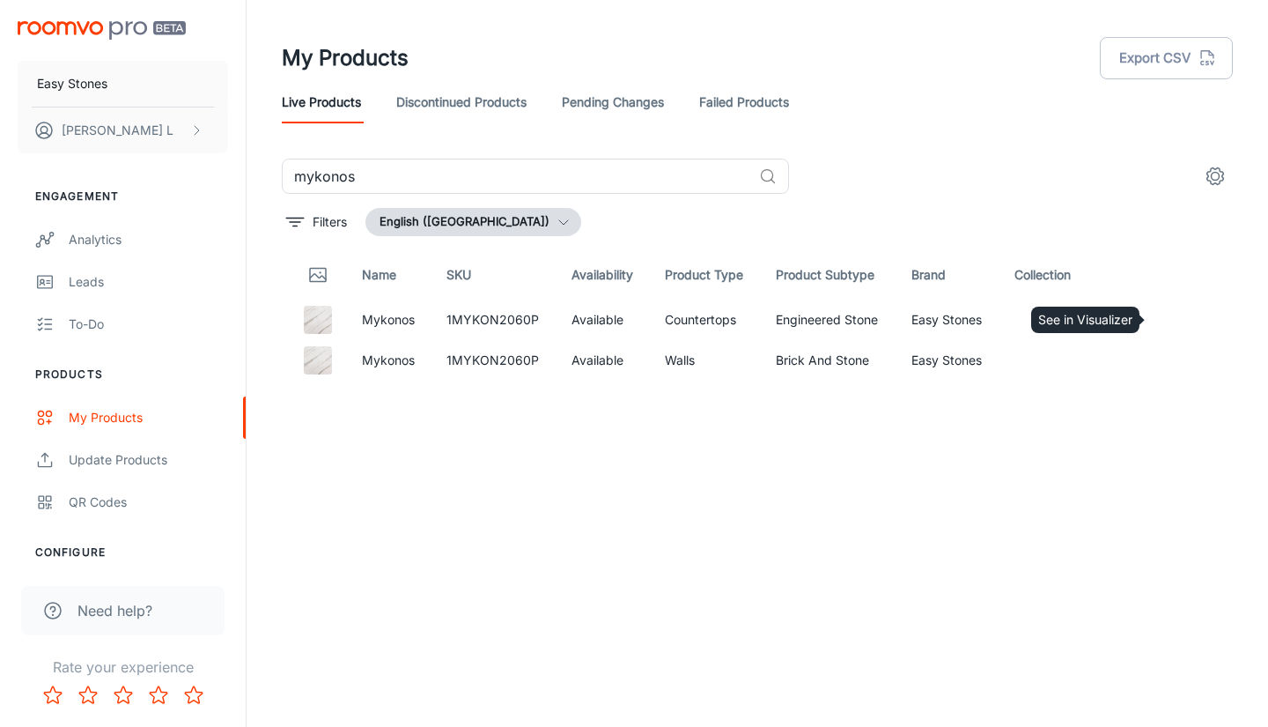
click at [1172, 322] on icon "See in Visualizer" at bounding box center [1167, 319] width 21 height 21
click at [1165, 308] on link "See in Visualizer" at bounding box center [1167, 320] width 30 height 30
